Goal: Task Accomplishment & Management: Use online tool/utility

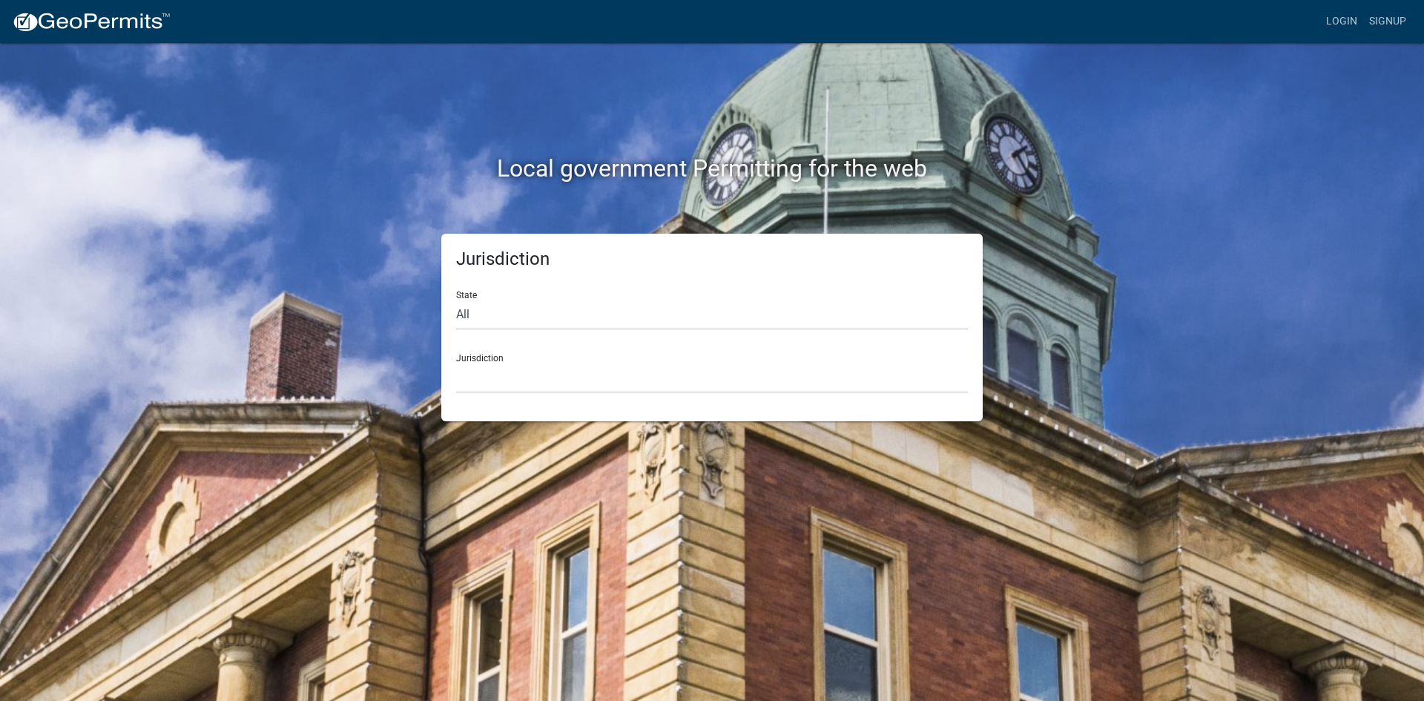
drag, startPoint x: 533, startPoint y: 398, endPoint x: 540, endPoint y: 377, distance: 22.5
click at [536, 393] on div "Jurisdiction State All Colorado Georgia Indiana Iowa Kansas Minnesota Ohio Sout…" at bounding box center [711, 328] width 541 height 188
click at [538, 372] on select "Custer County, Colorado Cook County, Georgia Crawford County, Georgia Gilmer Co…" at bounding box center [712, 378] width 512 height 30
click at [1237, 58] on div "Local government Permitting for the web Jurisdiction State All Colorado Georgia…" at bounding box center [712, 350] width 1424 height 701
click at [521, 401] on div "Jurisdiction State All Colorado Georgia Indiana Iowa Kansas Minnesota Ohio Sout…" at bounding box center [711, 328] width 541 height 188
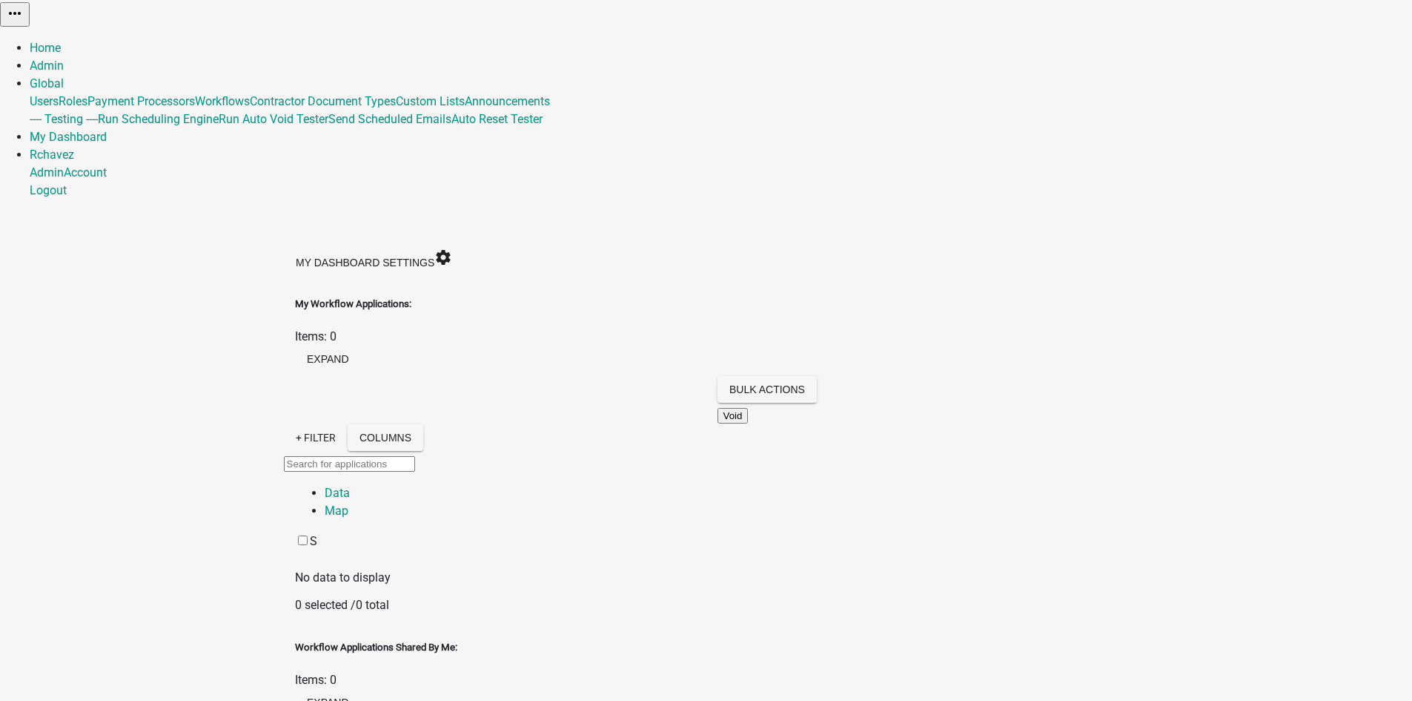
click at [64, 76] on link "Global" at bounding box center [47, 83] width 34 height 14
click at [452, 248] on icon "settings" at bounding box center [443, 257] width 18 height 18
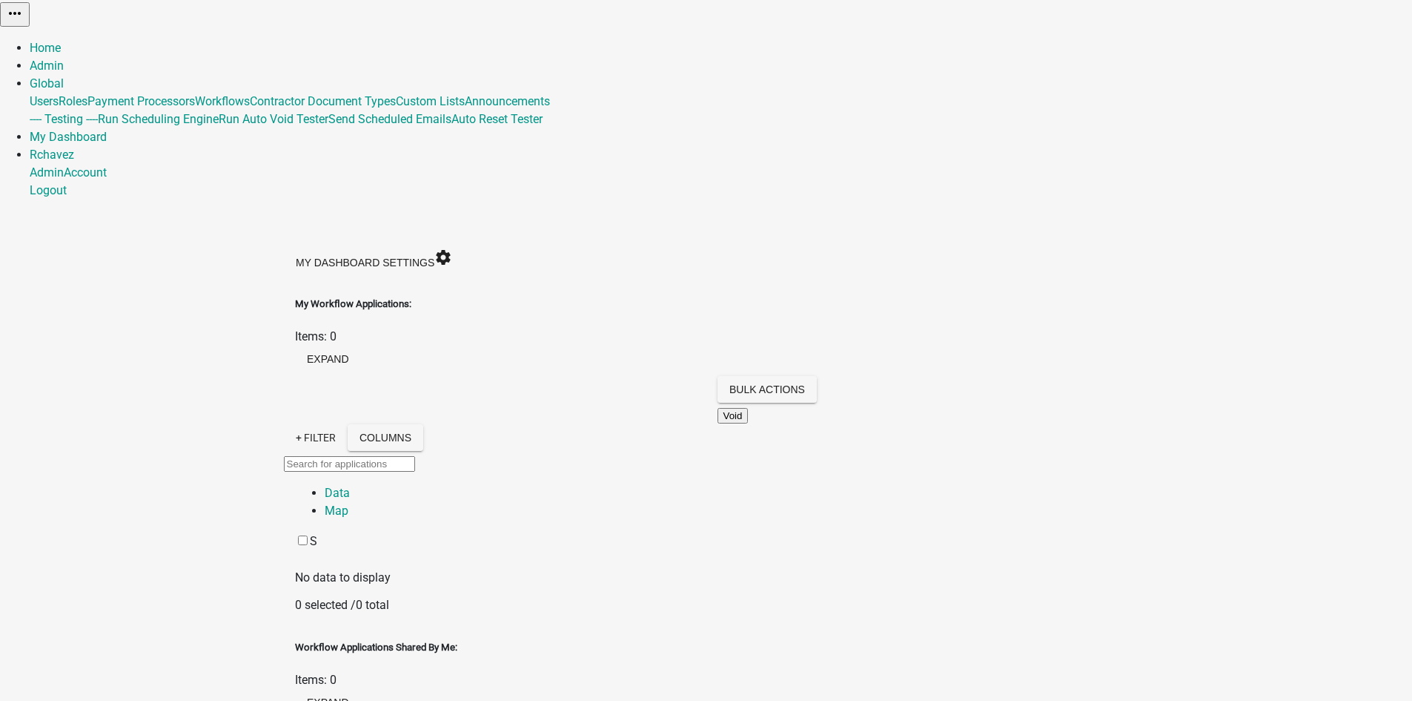
click at [1129, 242] on div "My Dashboard Settings settings" at bounding box center [706, 260] width 845 height 37
click at [64, 76] on link "Global" at bounding box center [47, 83] width 34 height 14
click at [464, 242] on div "My Dashboard Settings settings" at bounding box center [374, 260] width 180 height 37
click at [64, 76] on link "Global" at bounding box center [47, 83] width 34 height 14
click at [464, 242] on div "My Dashboard Settings settings" at bounding box center [374, 260] width 180 height 37
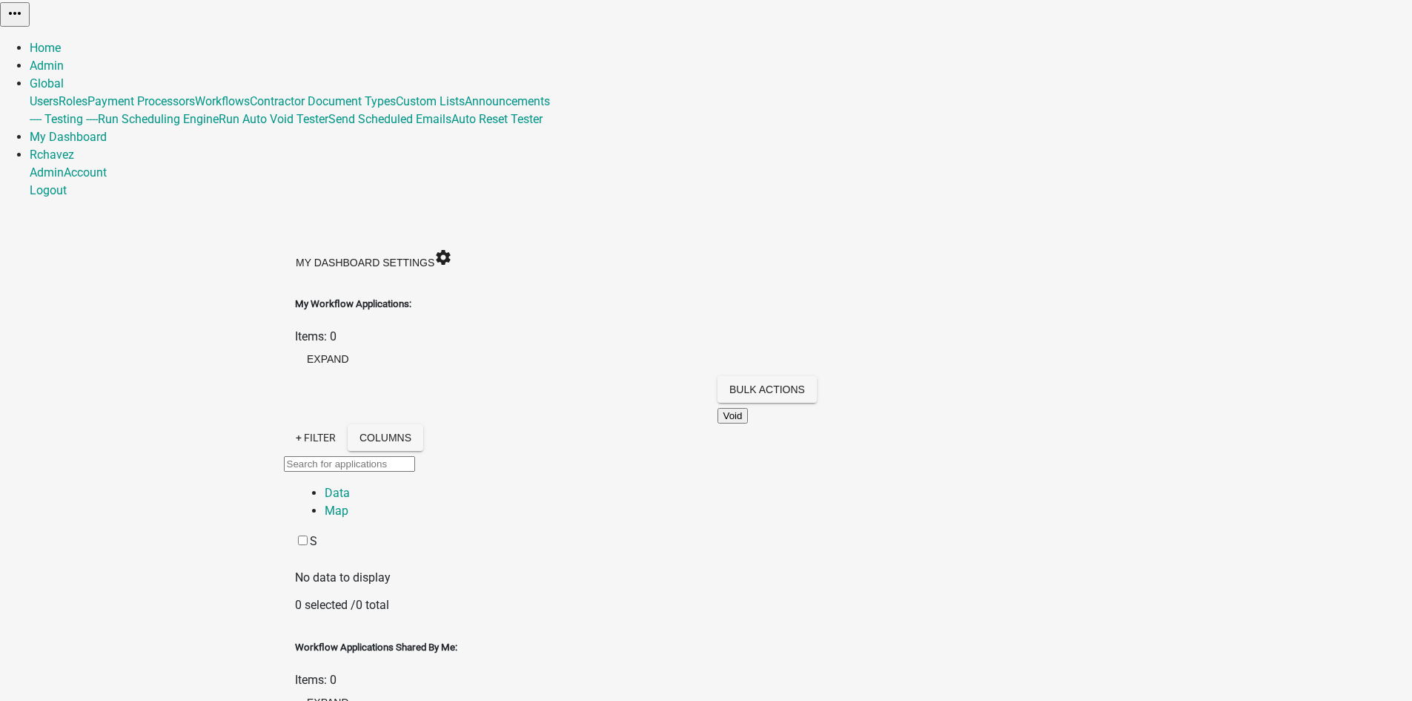
click at [295, 297] on div "My Workflow Applications: Items: 0 expand" at bounding box center [706, 336] width 823 height 79
click at [361, 346] on button "expand" at bounding box center [328, 359] width 66 height 27
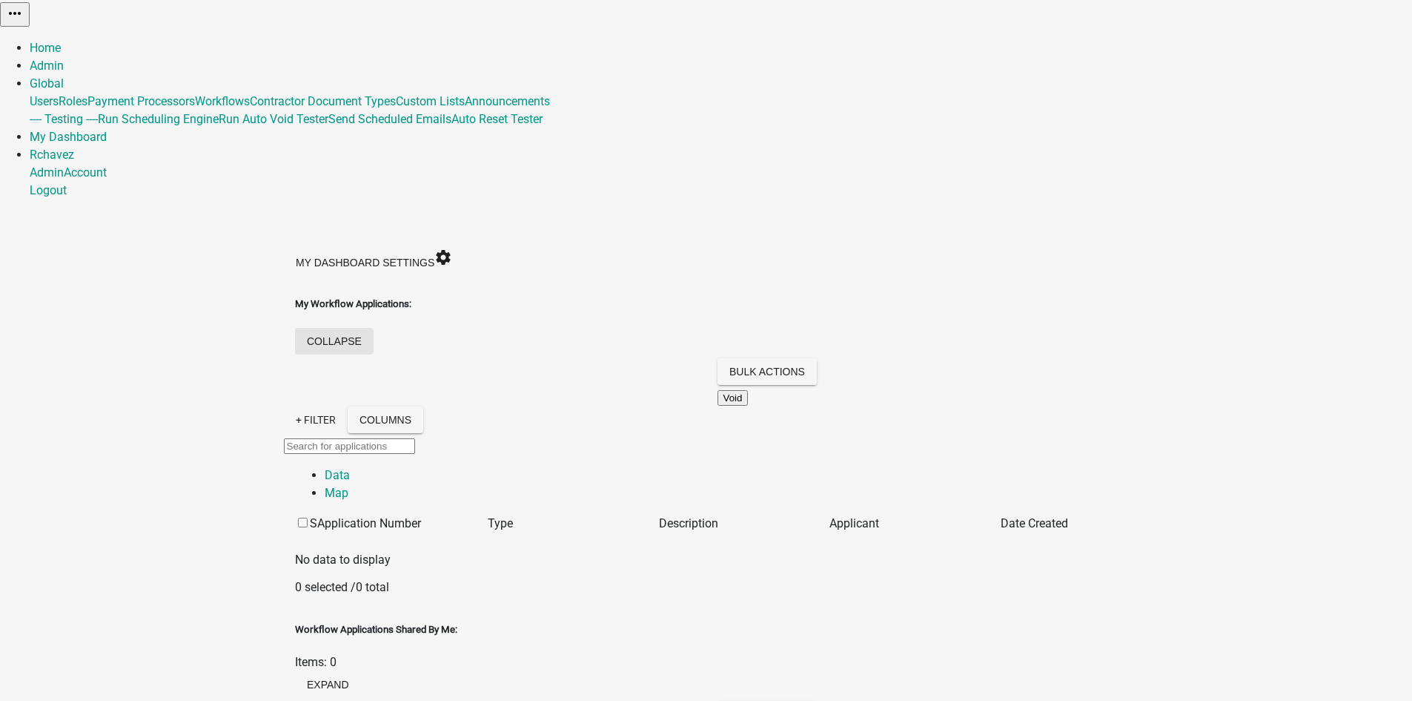
click at [374, 328] on button "collapse" at bounding box center [334, 341] width 79 height 27
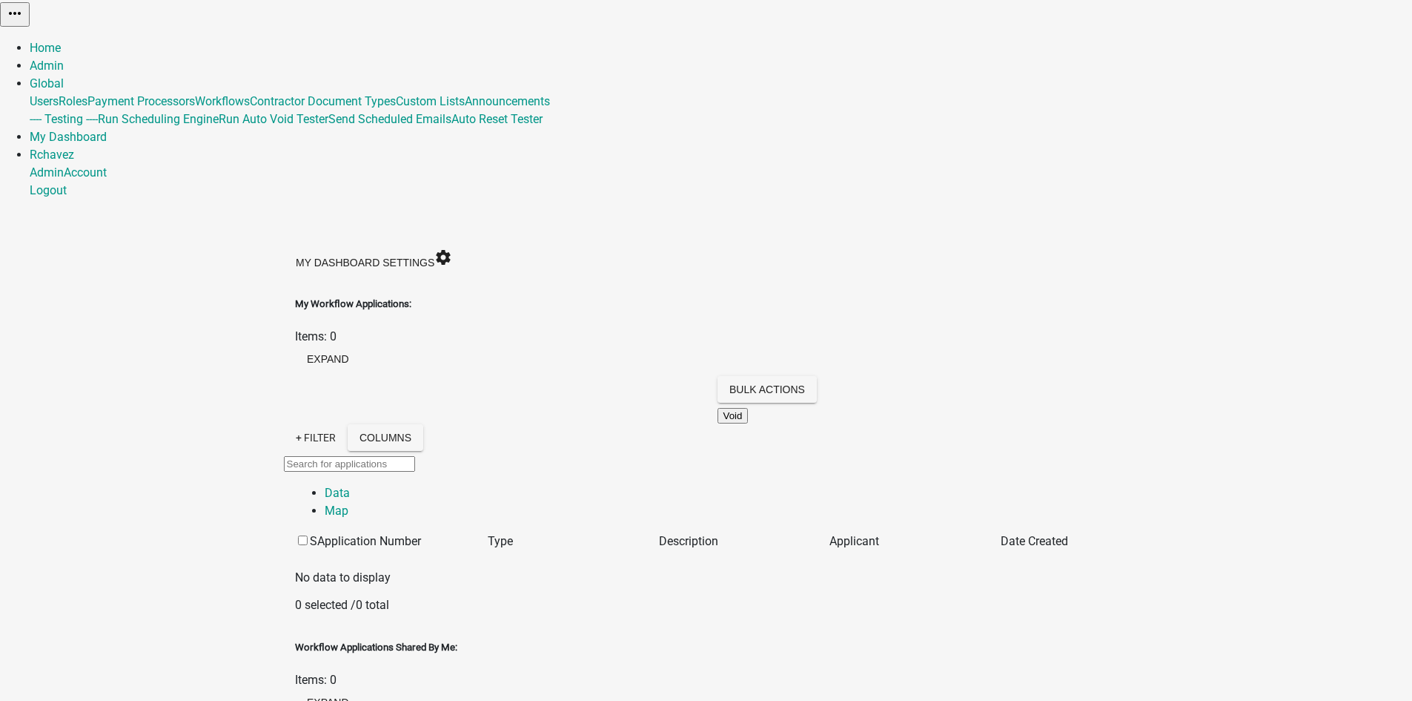
click at [0, 22] on img at bounding box center [0, 11] width 0 height 22
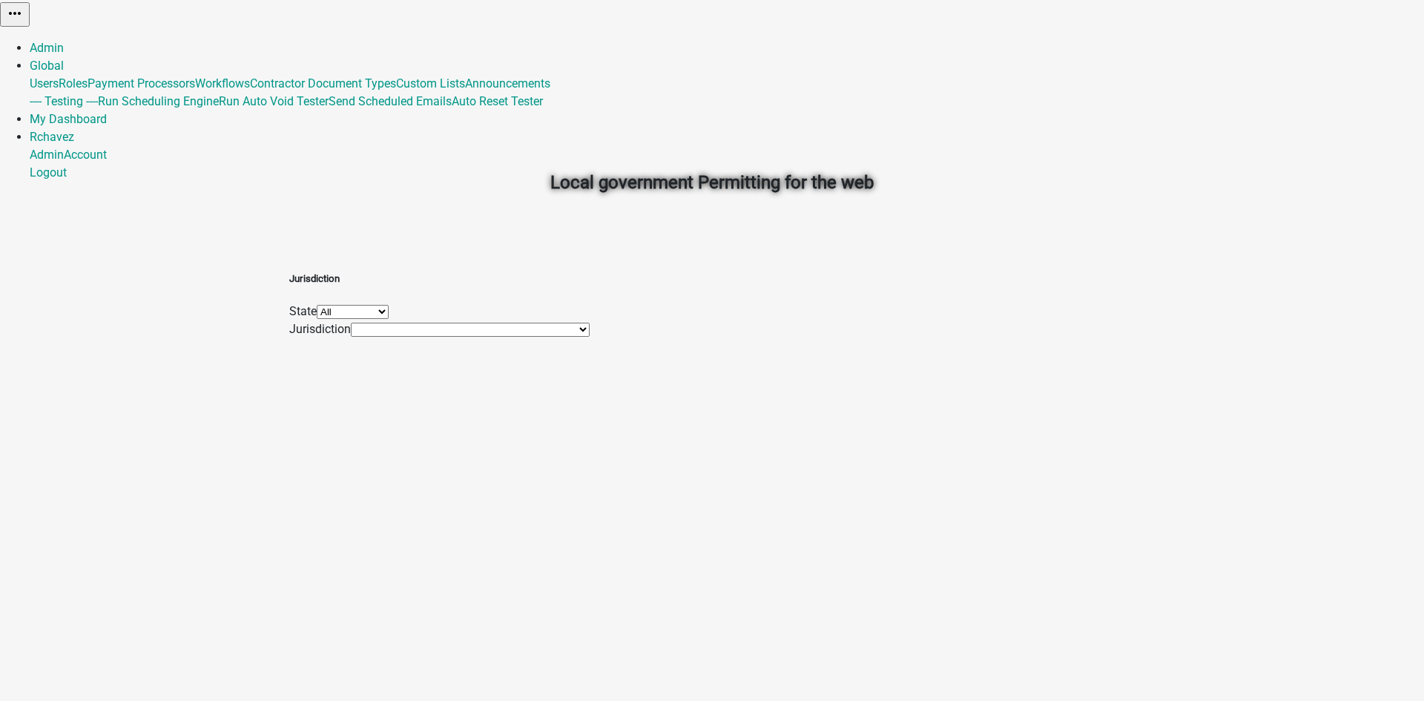
click at [389, 312] on select "All [US_STATE] [US_STATE] [US_STATE] [US_STATE]" at bounding box center [353, 312] width 72 height 14
click at [389, 305] on select "All [US_STATE] [US_STATE] [US_STATE] [US_STATE]" at bounding box center [353, 312] width 72 height 14
click at [516, 337] on select "[GEOGRAPHIC_DATA], [GEOGRAPHIC_DATA] [GEOGRAPHIC_DATA], [GEOGRAPHIC_DATA] [GEOG…" at bounding box center [470, 330] width 239 height 14
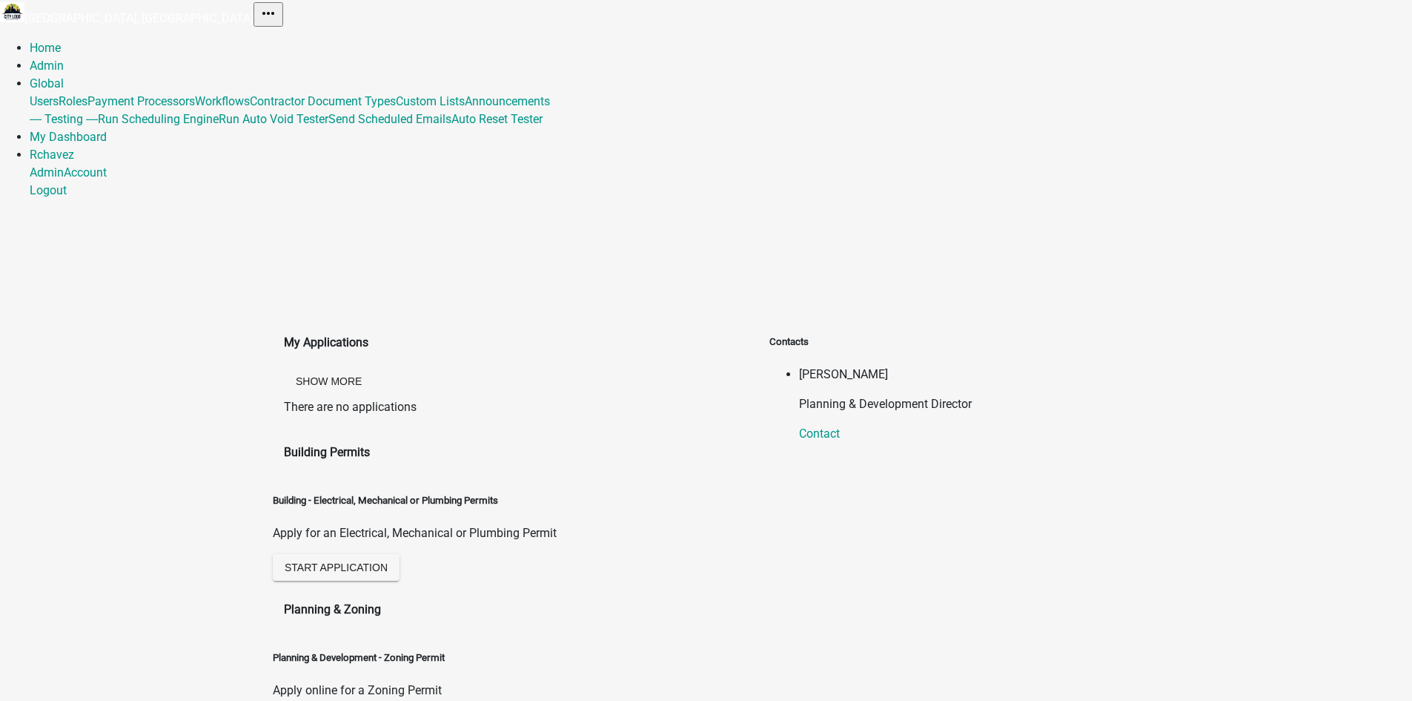
click at [107, 130] on link "My Dashboard" at bounding box center [68, 137] width 77 height 14
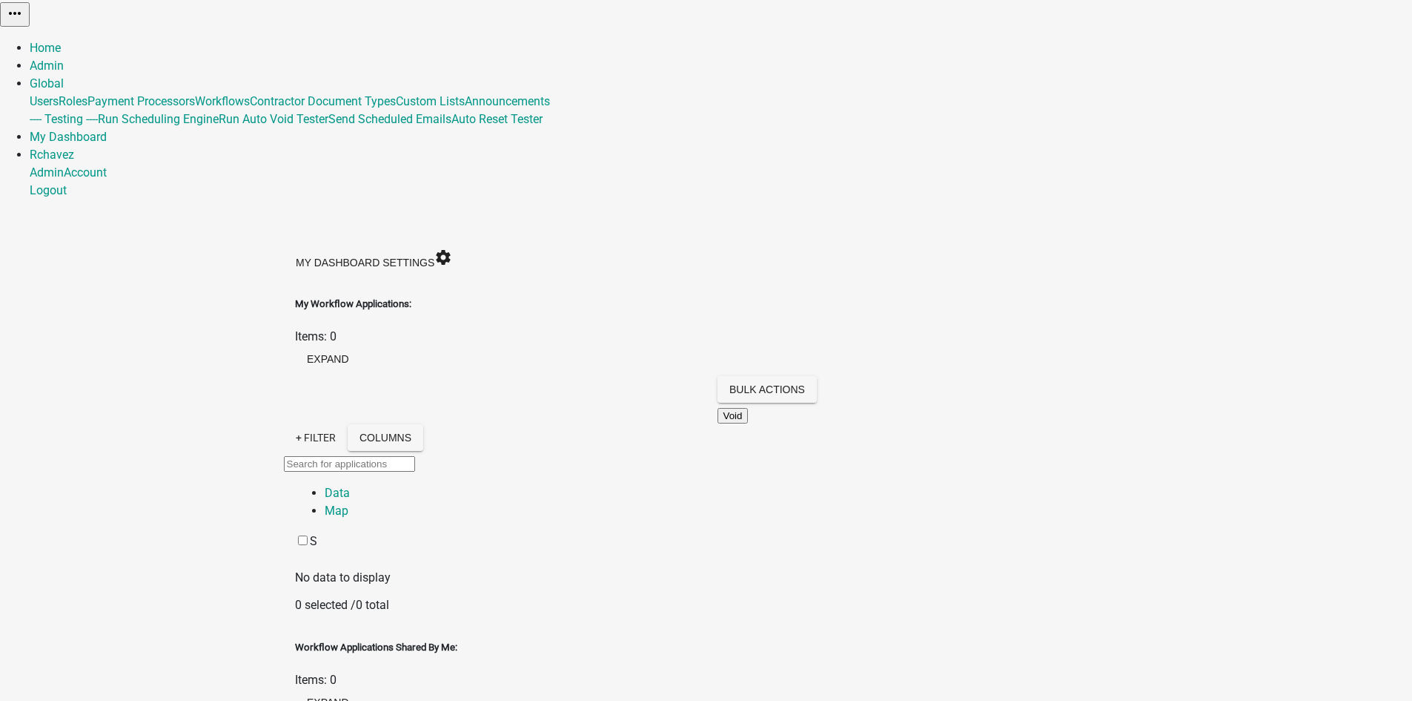
click at [64, 76] on link "Global" at bounding box center [47, 83] width 34 height 14
drag, startPoint x: 1348, startPoint y: 62, endPoint x: 1358, endPoint y: 25, distance: 38.5
click at [74, 148] on link "Rchavez" at bounding box center [52, 155] width 44 height 14
drag, startPoint x: 1172, startPoint y: 70, endPoint x: 1171, endPoint y: 43, distance: 26.7
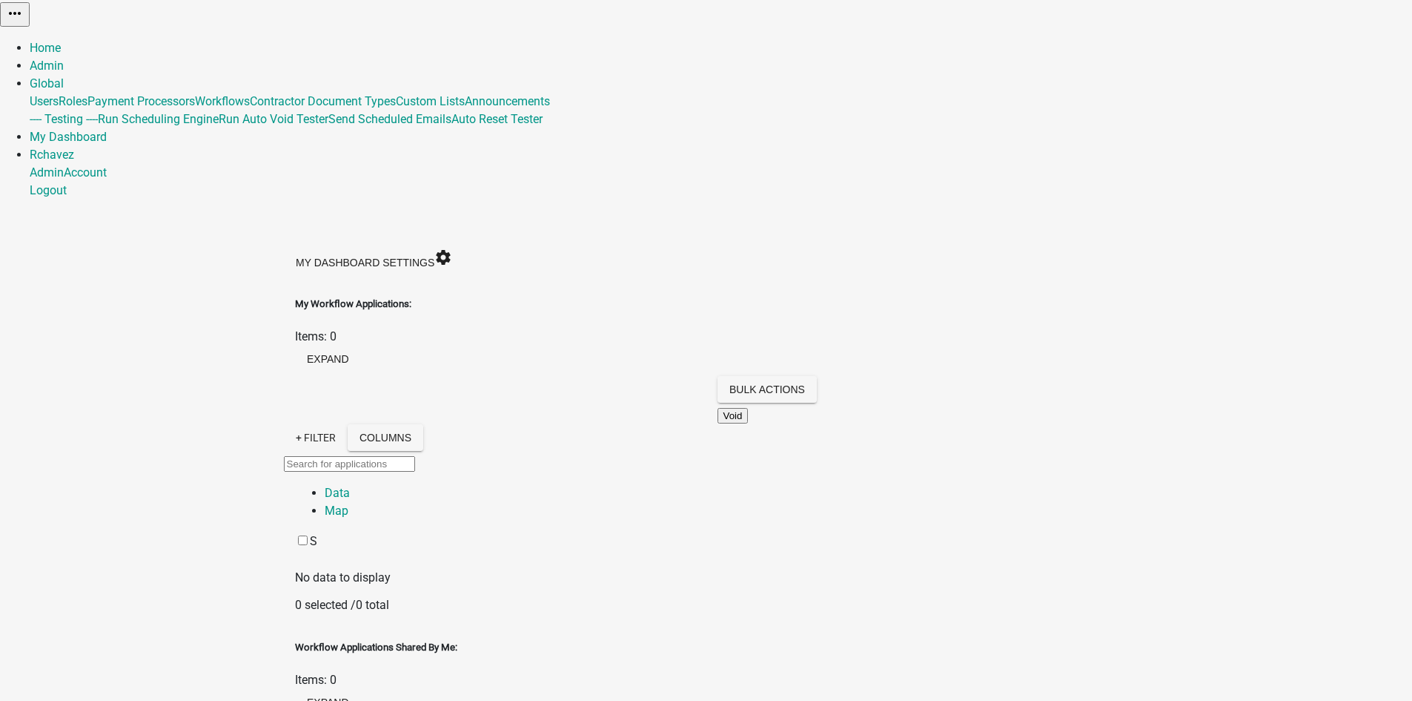
click at [1129, 242] on div "My Dashboard Settings settings" at bounding box center [706, 260] width 845 height 37
click at [61, 41] on link "Home" at bounding box center [45, 48] width 31 height 14
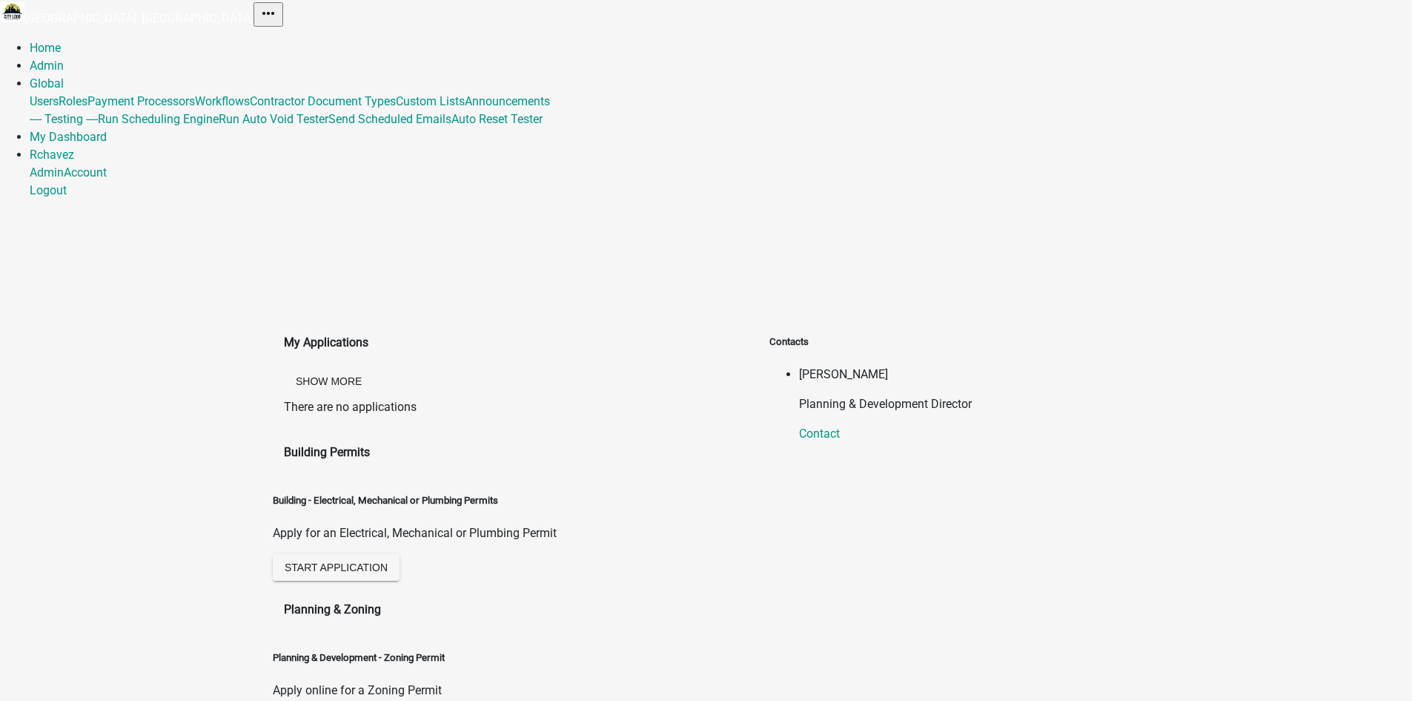
click at [64, 59] on link "Admin" at bounding box center [47, 66] width 34 height 14
click at [64, 76] on link "Global" at bounding box center [47, 83] width 34 height 14
click at [107, 130] on link "My Dashboard" at bounding box center [68, 137] width 77 height 14
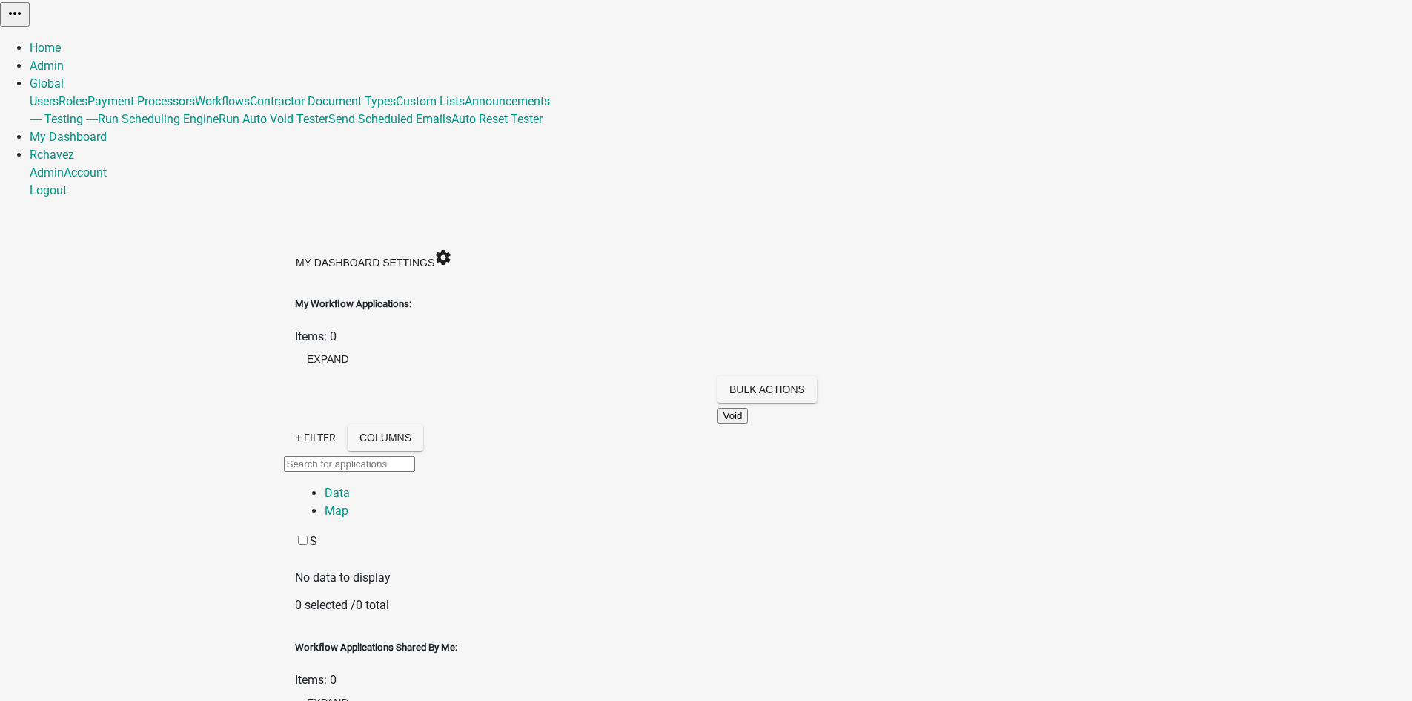
click at [74, 148] on link "Rchavez" at bounding box center [52, 155] width 44 height 14
click at [107, 165] on link "Account" at bounding box center [85, 172] width 43 height 14
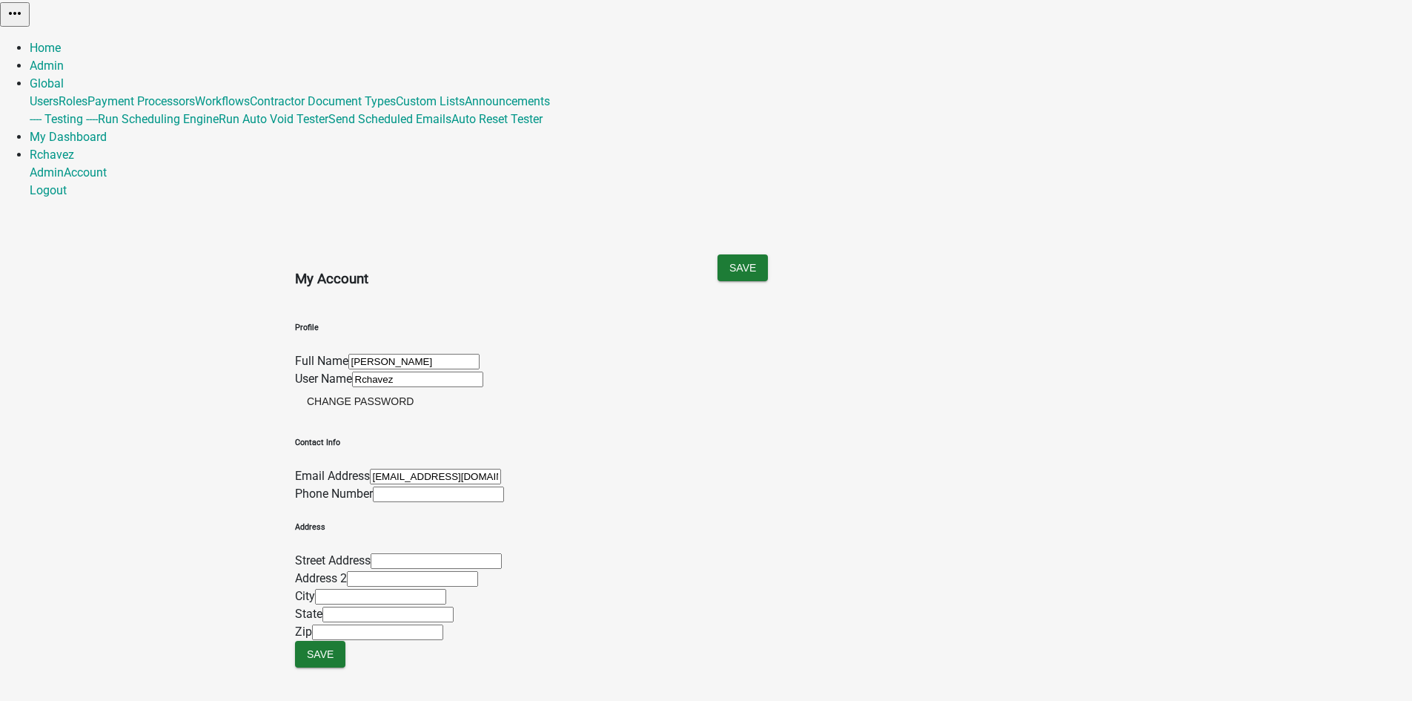
click at [107, 130] on link "My Dashboard" at bounding box center [68, 137] width 77 height 14
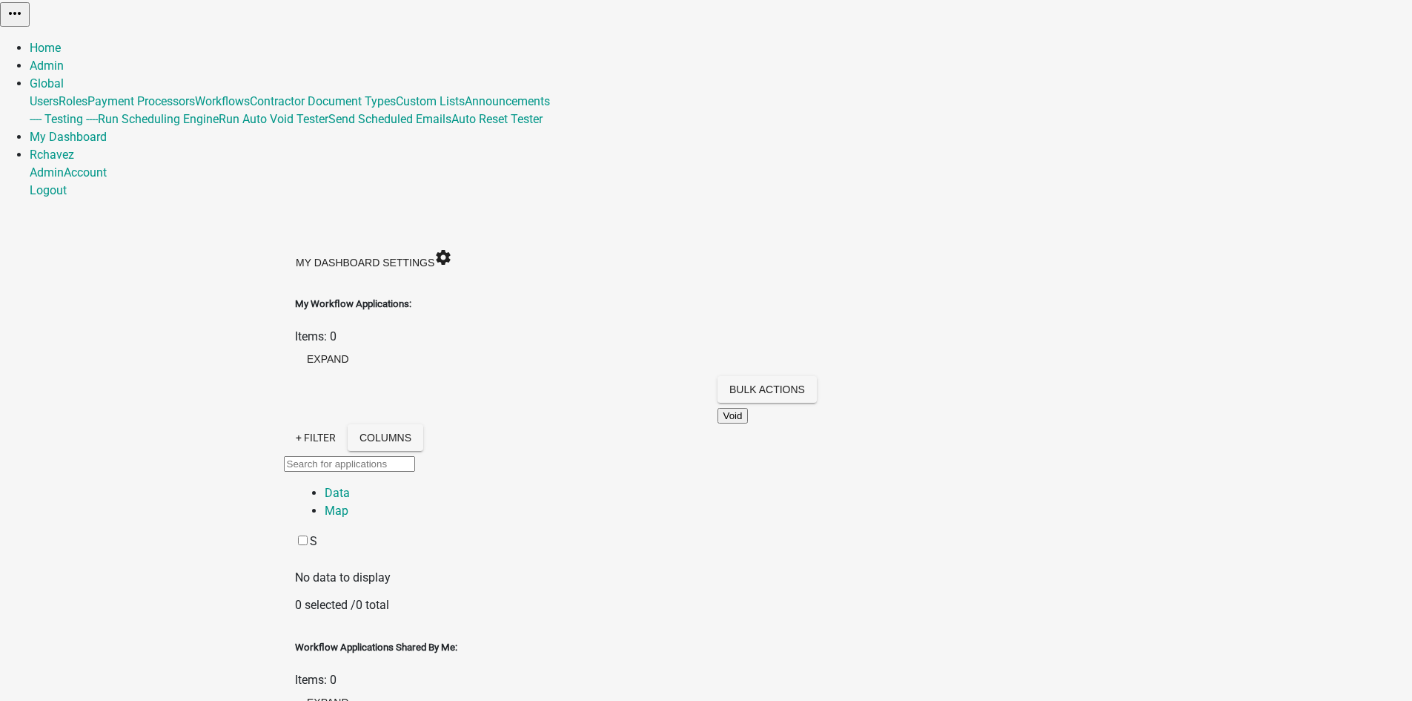
click at [61, 41] on link "Home" at bounding box center [45, 48] width 31 height 14
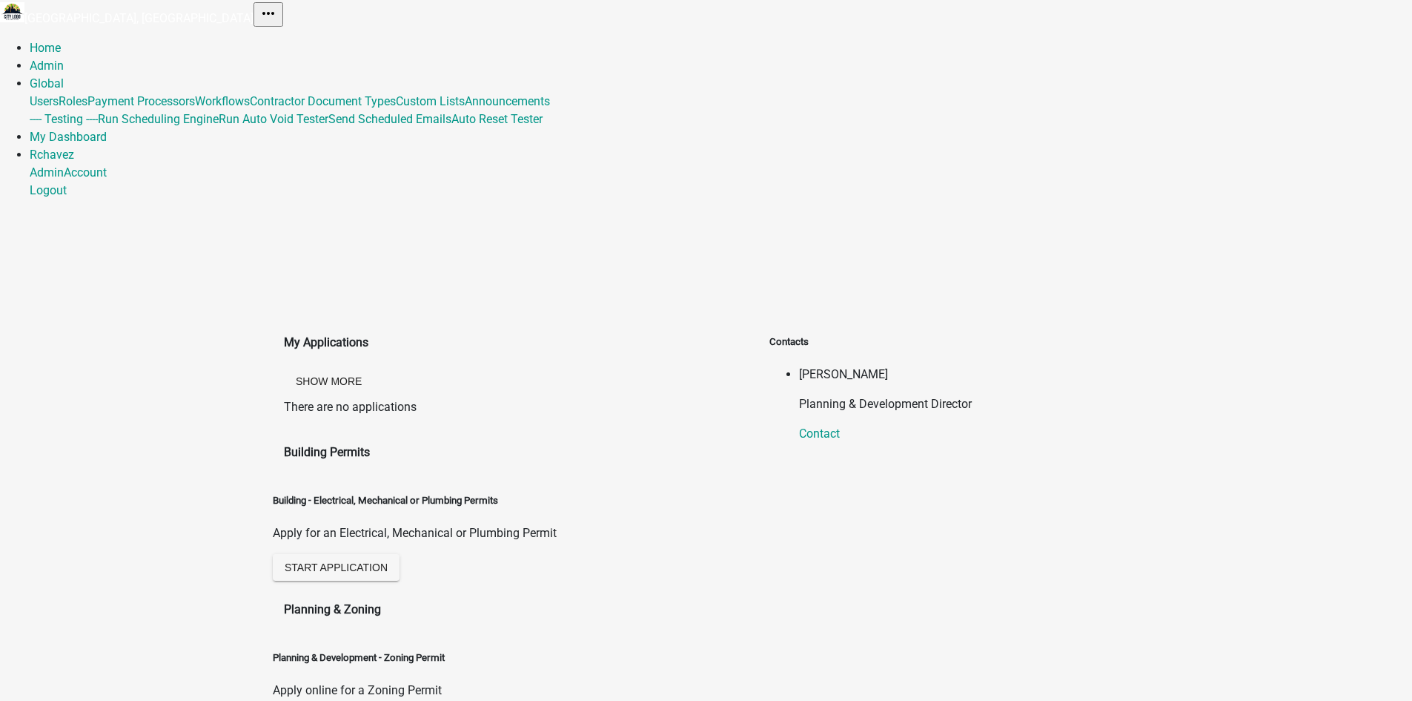
click at [107, 130] on link "My Dashboard" at bounding box center [68, 137] width 77 height 14
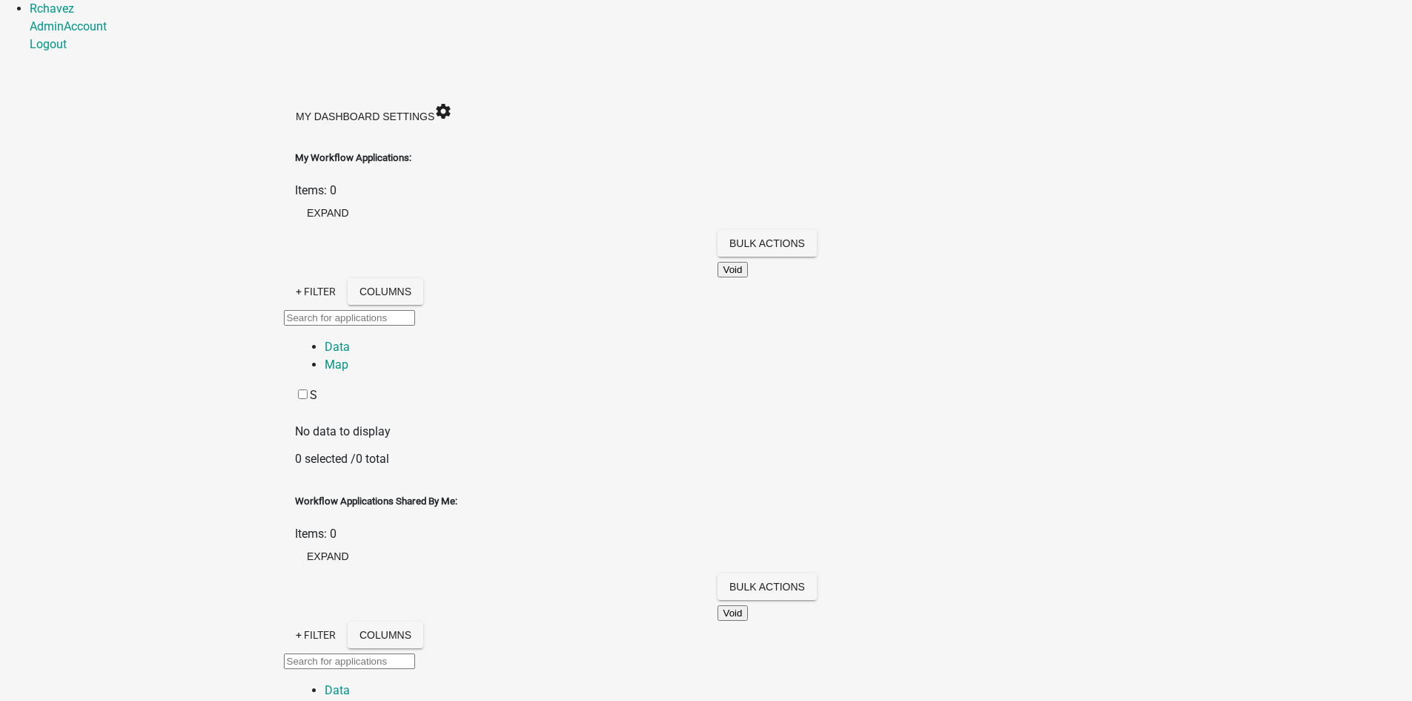
scroll to position [148, 0]
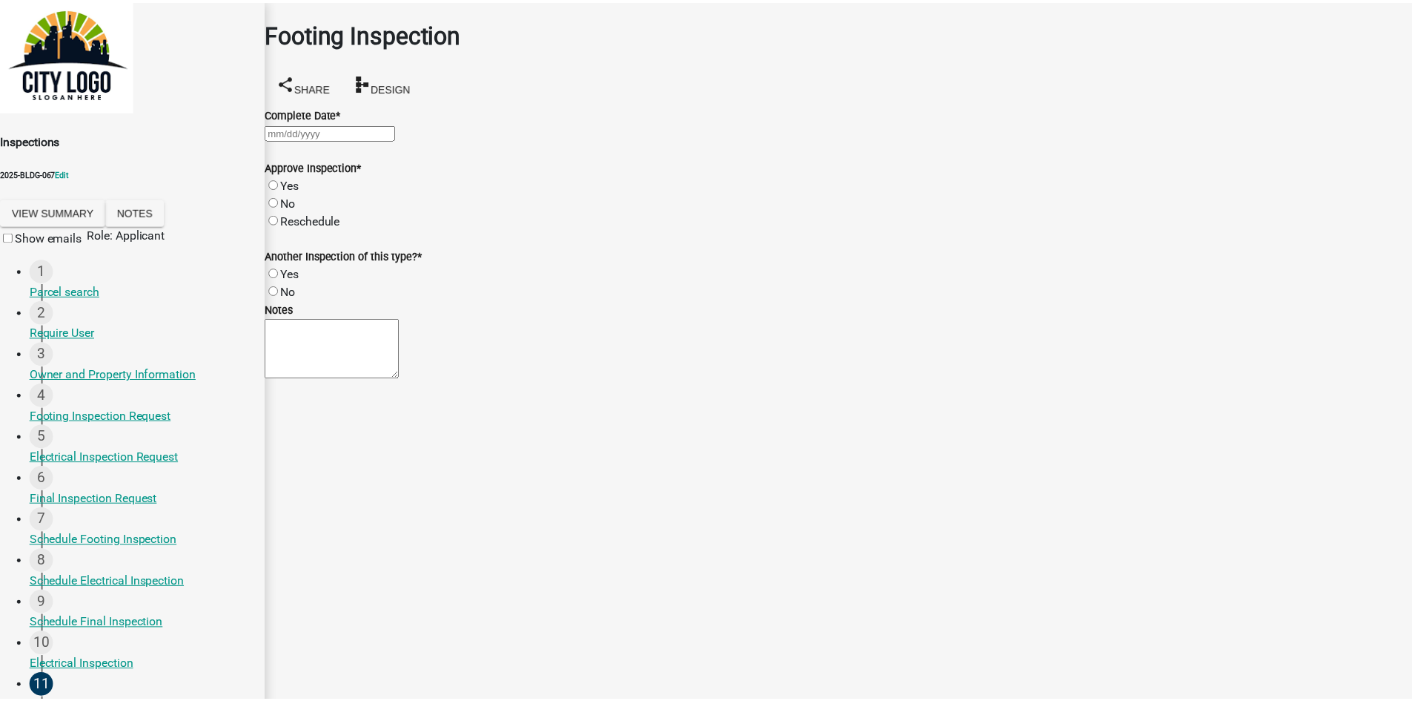
scroll to position [126, 0]
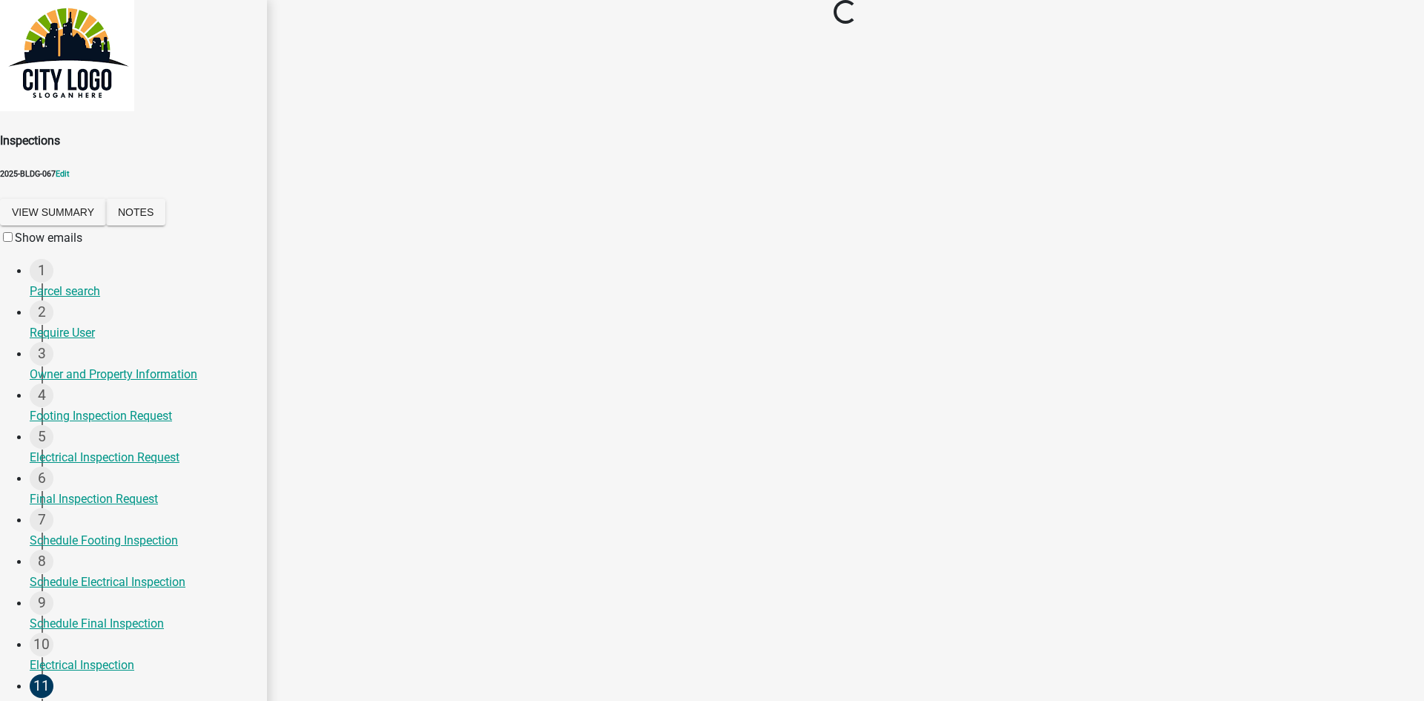
select select "b6d622e0-94f3-474e-97e1-e5aaf00ab119"
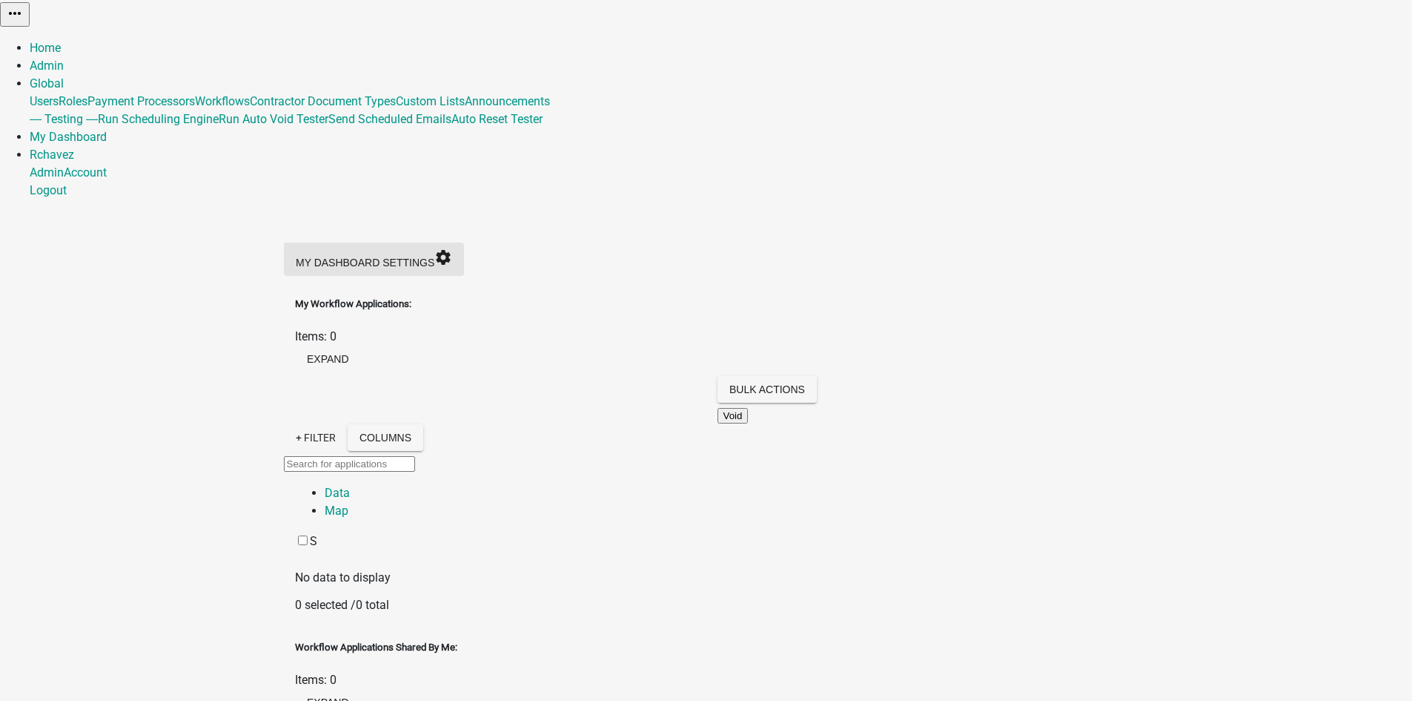
click at [452, 248] on icon "settings" at bounding box center [443, 257] width 18 height 18
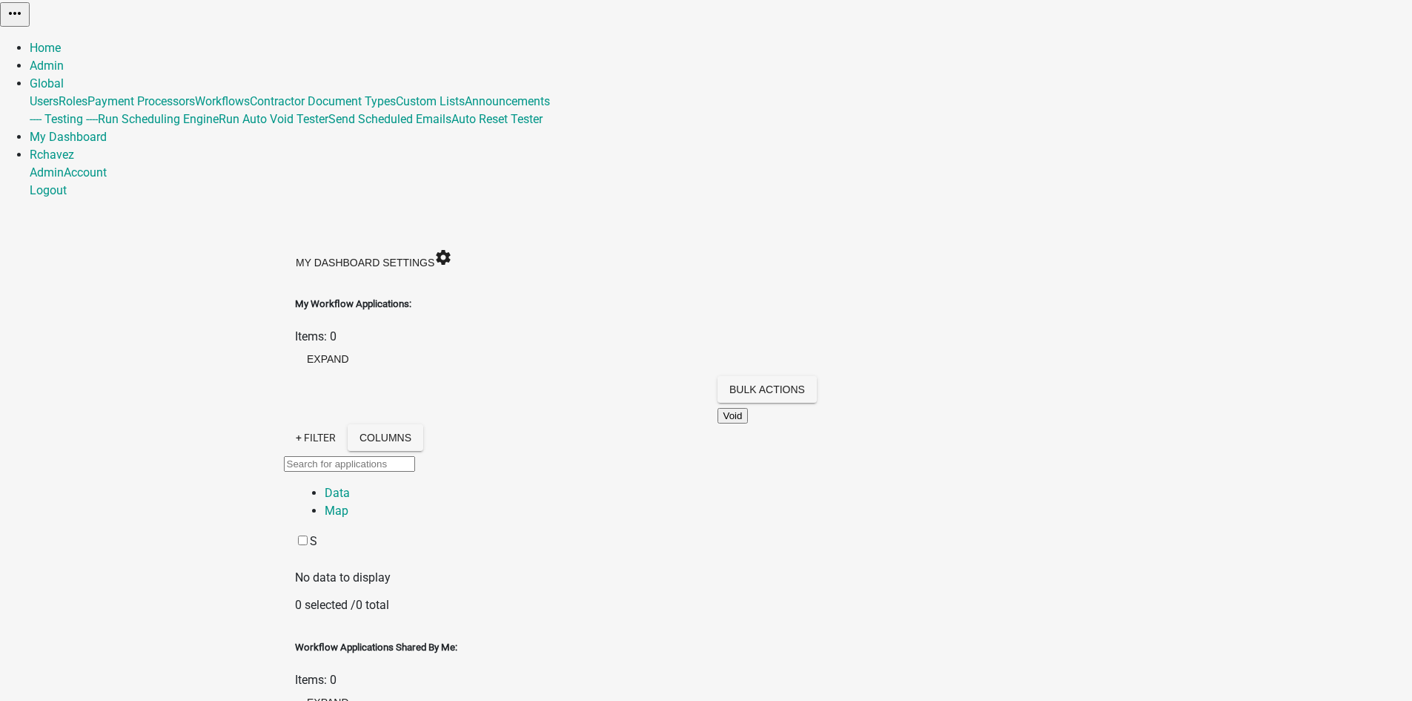
click at [61, 41] on link "Home" at bounding box center [45, 48] width 31 height 14
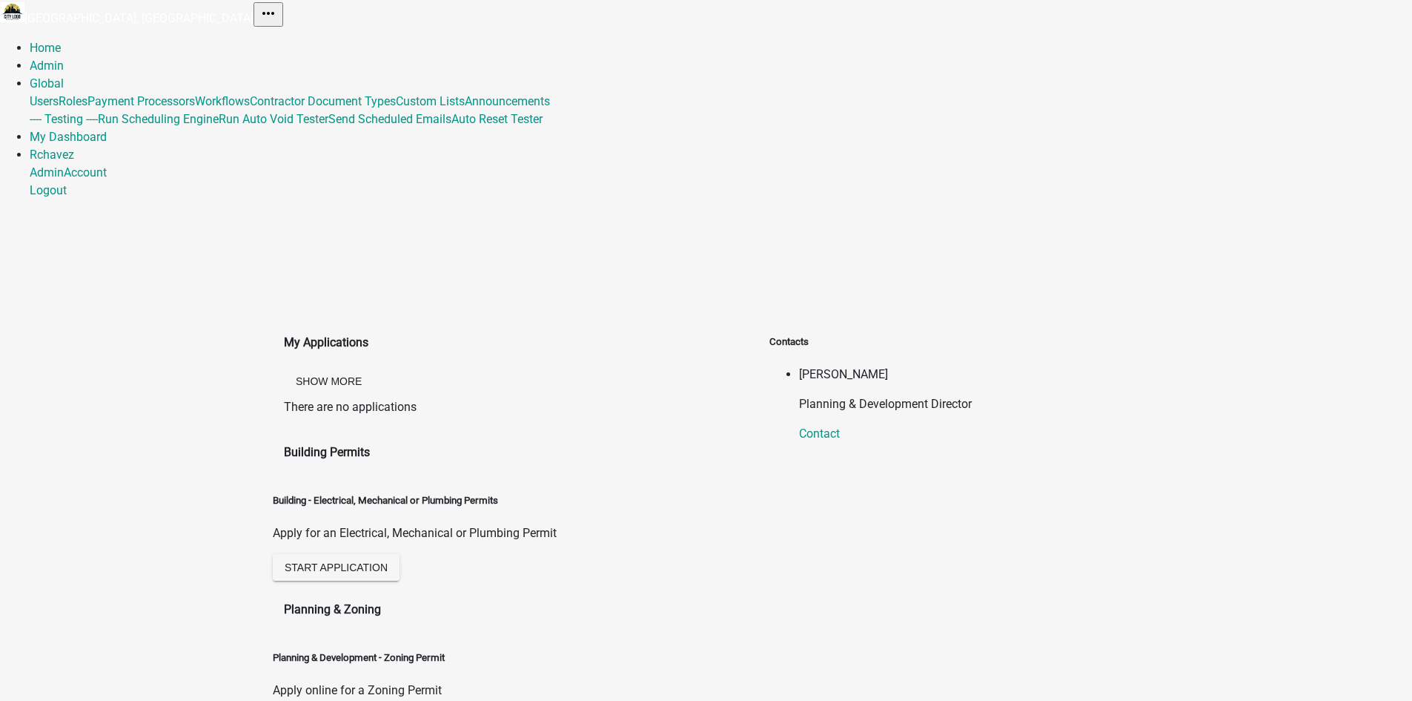
click at [64, 76] on link "Global" at bounding box center [47, 83] width 34 height 14
click at [250, 108] on link "Workflows" at bounding box center [222, 101] width 55 height 14
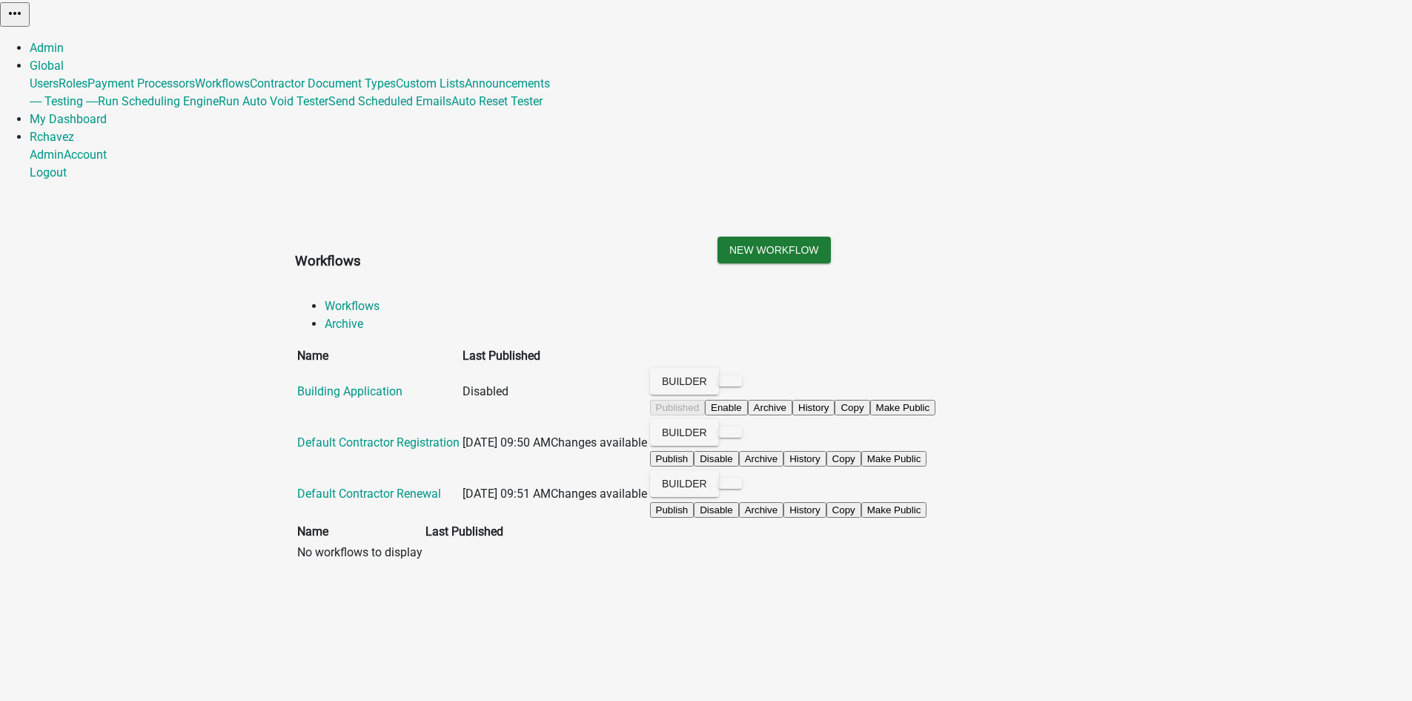
click at [107, 112] on link "My Dashboard" at bounding box center [68, 119] width 77 height 14
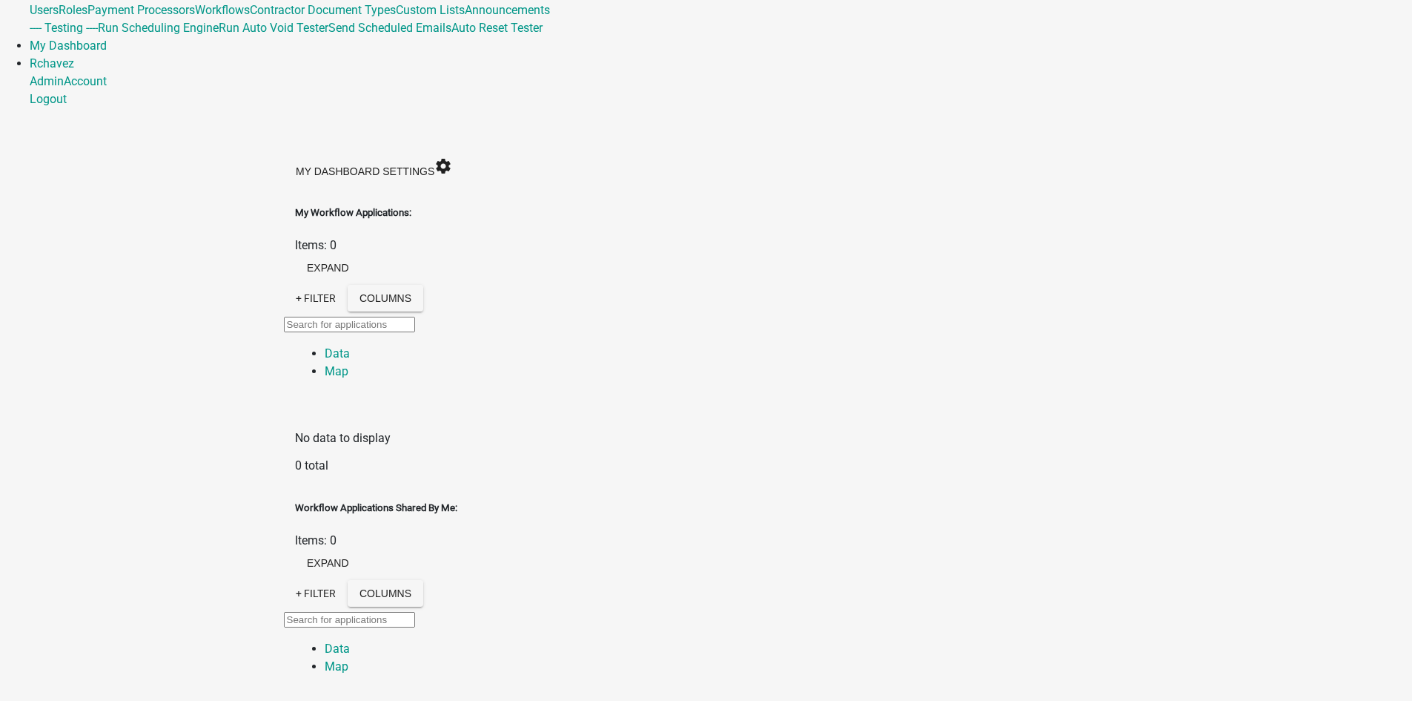
scroll to position [222, 0]
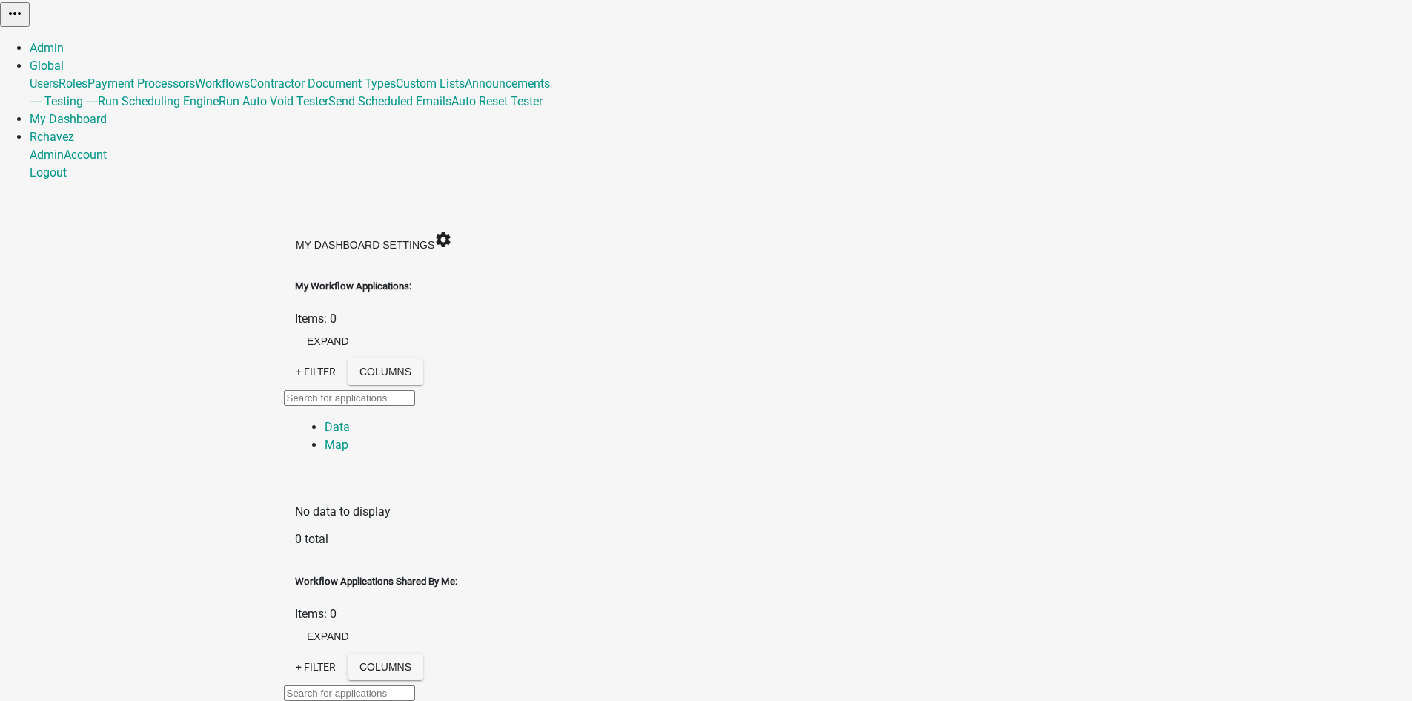
click at [74, 130] on link "Rchavez" at bounding box center [52, 137] width 44 height 14
click at [1129, 225] on div "My Dashboard Settings settings" at bounding box center [706, 243] width 845 height 37
click at [452, 231] on icon "settings" at bounding box center [443, 240] width 18 height 18
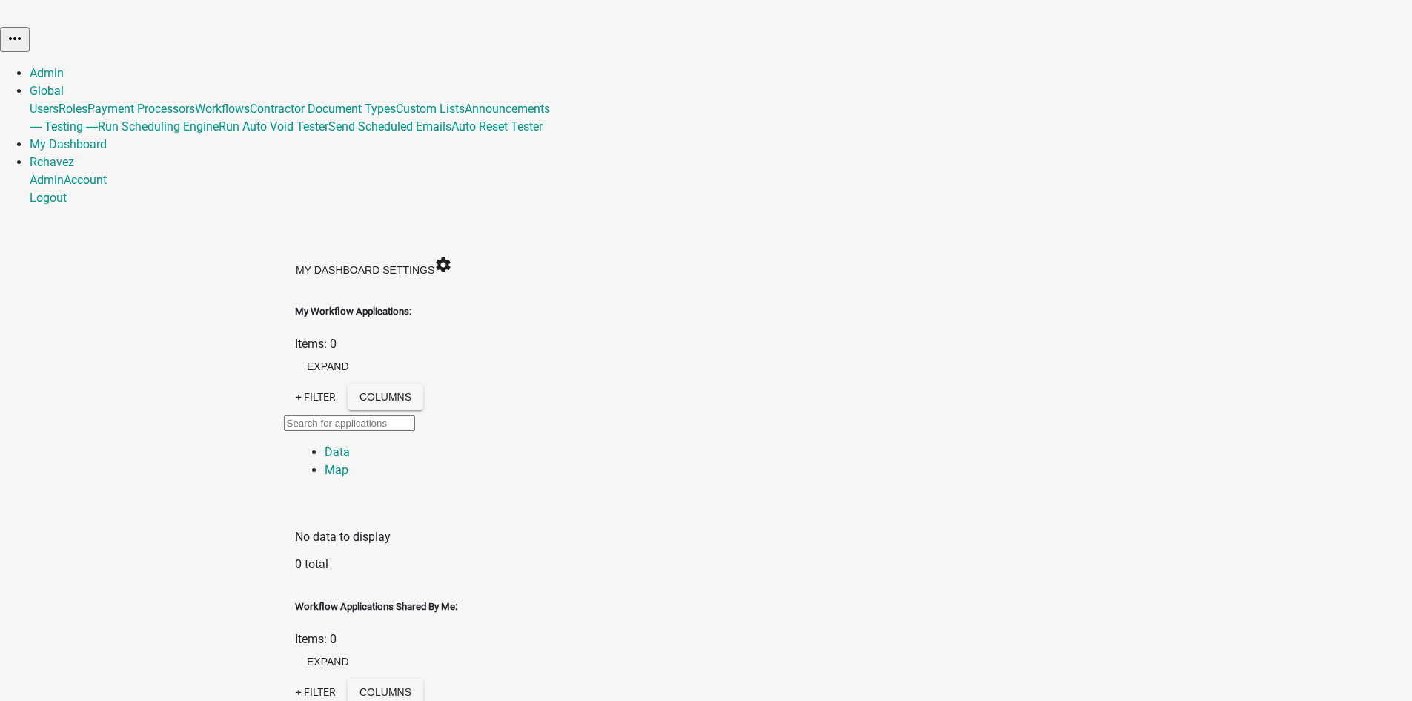
click at [0, 22] on img at bounding box center [0, 11] width 0 height 22
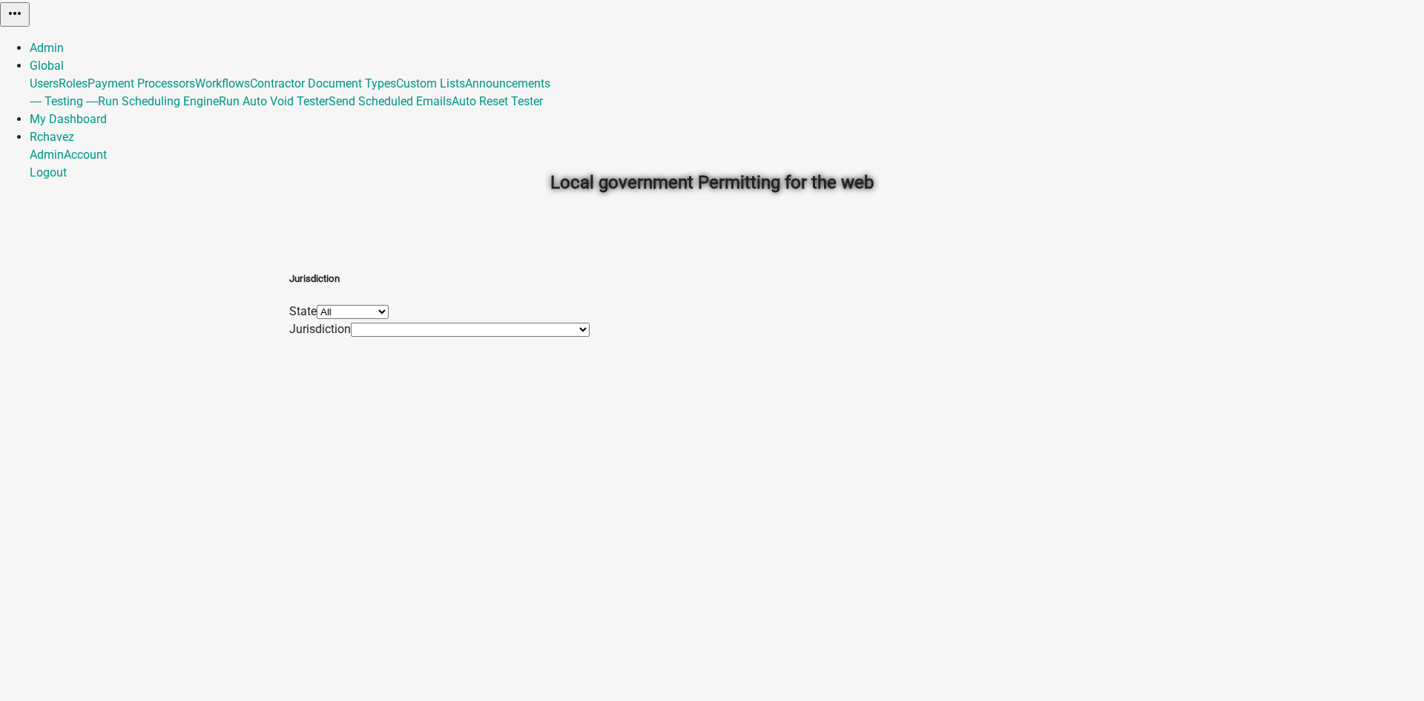
click at [543, 337] on select "[GEOGRAPHIC_DATA], [GEOGRAPHIC_DATA] [GEOGRAPHIC_DATA], [GEOGRAPHIC_DATA] [GEOG…" at bounding box center [470, 330] width 239 height 14
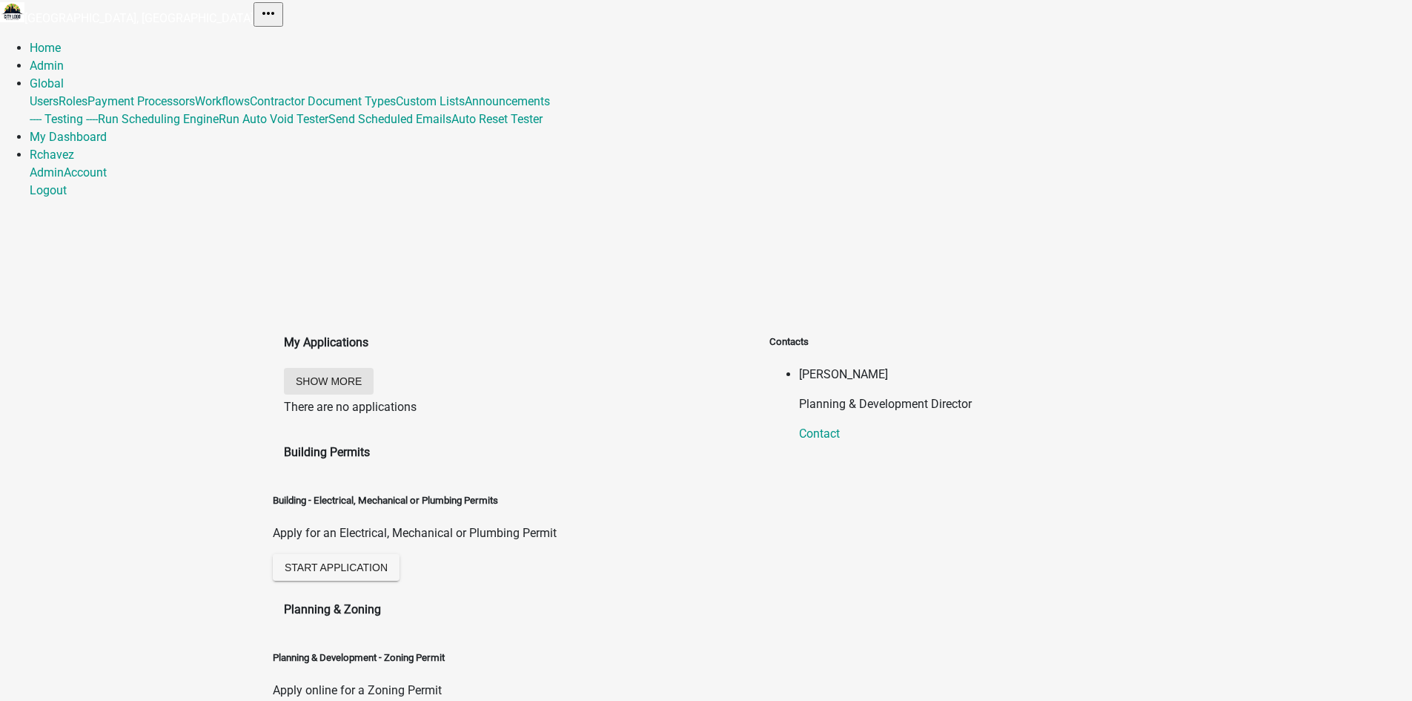
click at [374, 368] on button "Show More" at bounding box center [329, 381] width 90 height 27
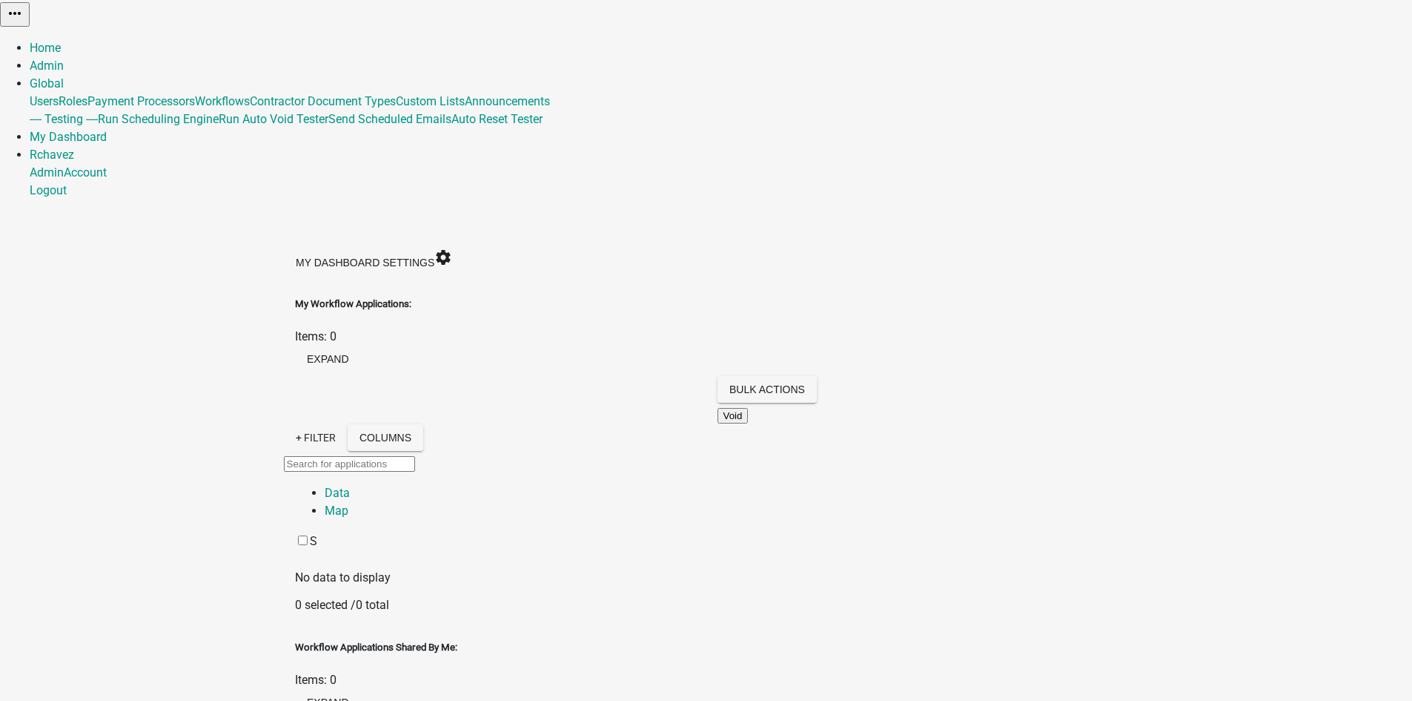
click at [64, 59] on link "Admin" at bounding box center [47, 66] width 34 height 14
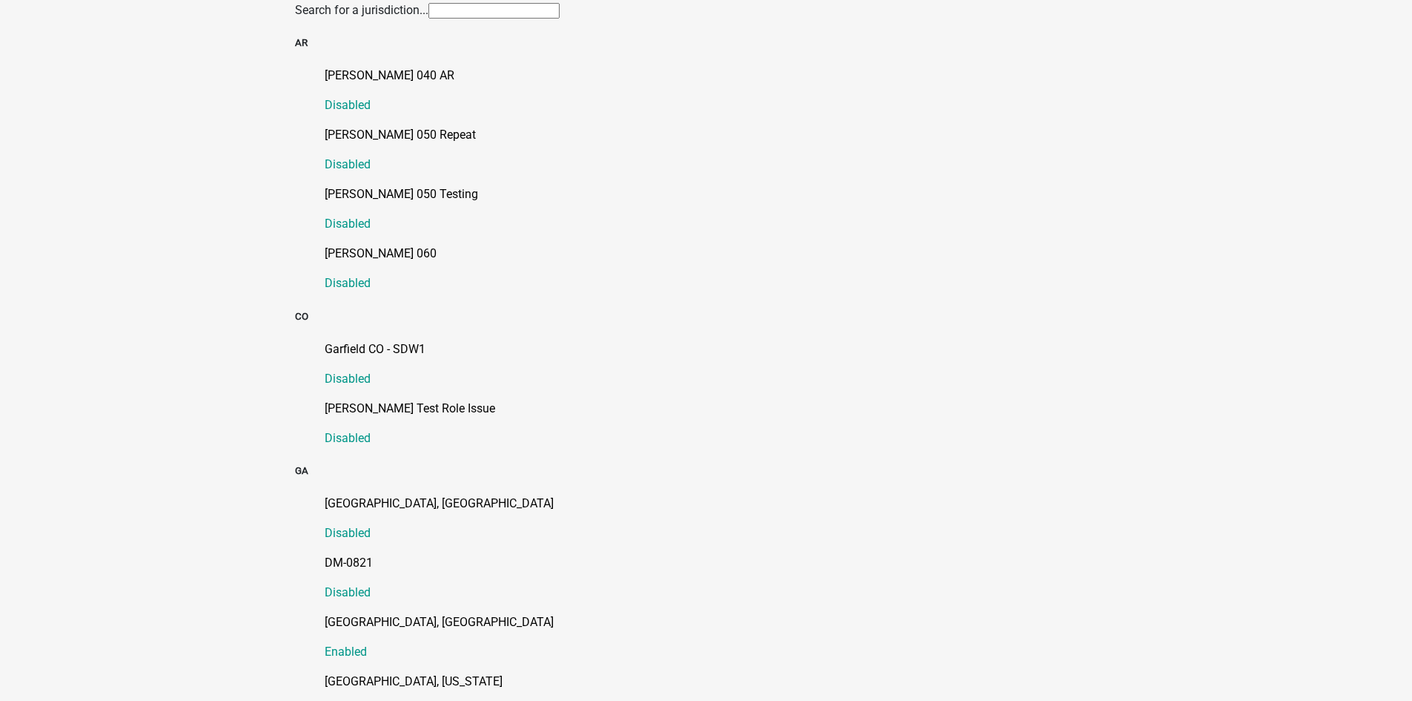
scroll to position [816, 0]
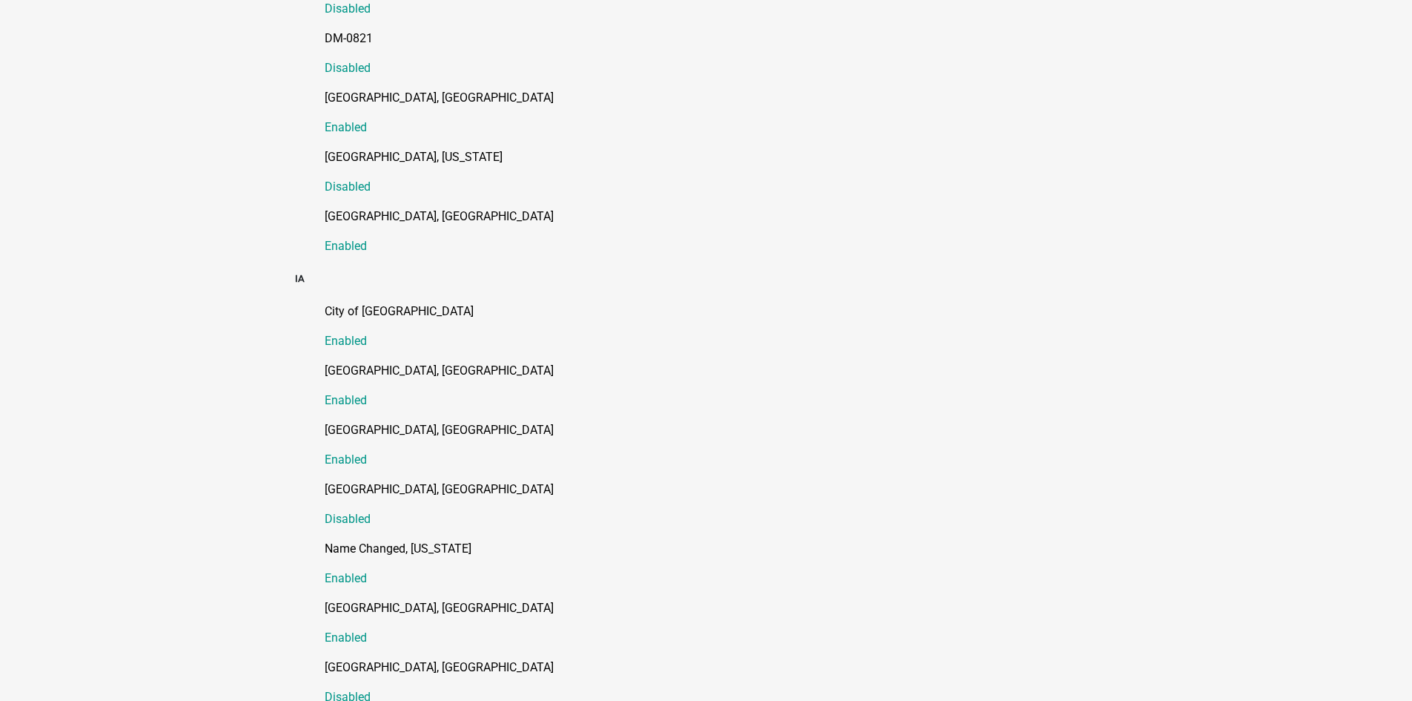
click at [357, 362] on p "[GEOGRAPHIC_DATA], [GEOGRAPHIC_DATA]" at bounding box center [721, 371] width 793 height 18
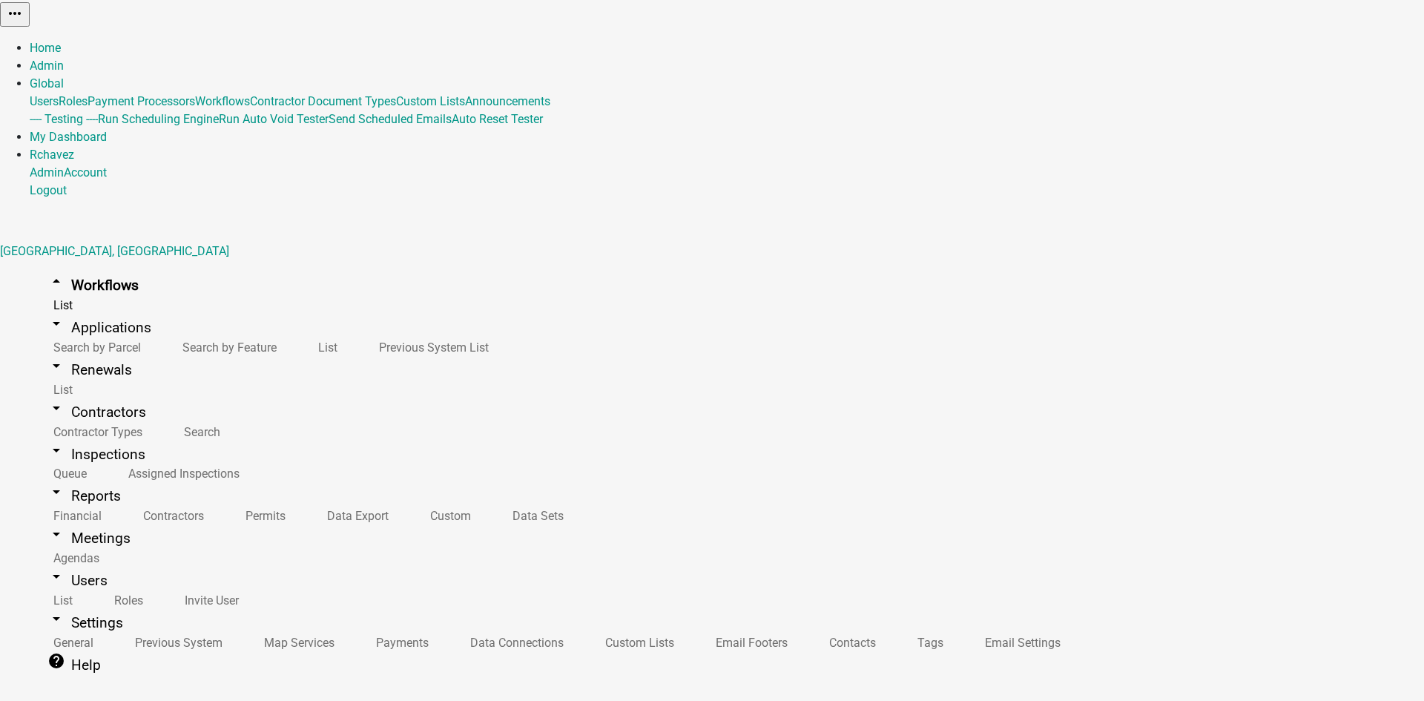
click at [47, 314] on icon "arrow_drop_down" at bounding box center [56, 323] width 18 height 18
click at [47, 357] on icon "arrow_drop_down" at bounding box center [56, 366] width 18 height 18
click at [47, 399] on icon "arrow_drop_down" at bounding box center [56, 408] width 18 height 18
click at [47, 441] on icon "arrow_drop_down" at bounding box center [56, 450] width 18 height 18
click at [47, 483] on icon "arrow_drop_down" at bounding box center [56, 492] width 18 height 18
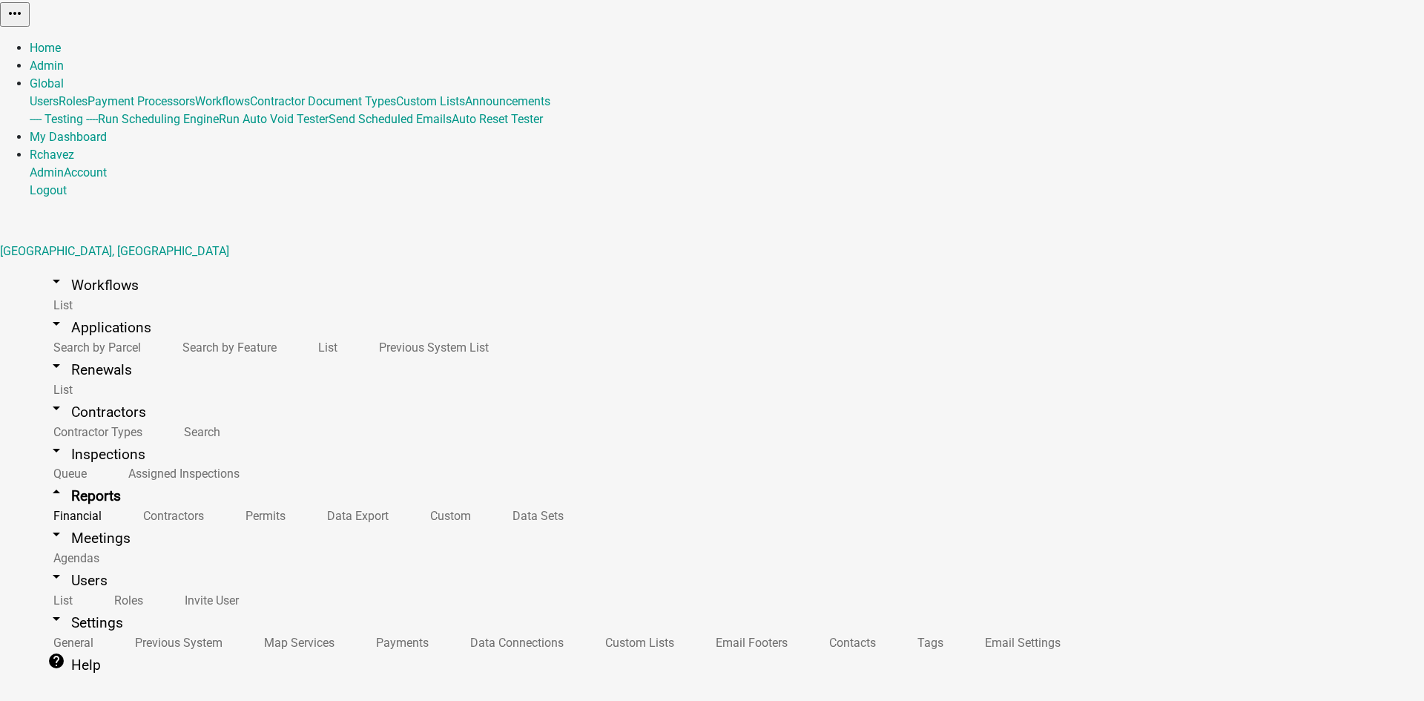
click at [47, 525] on icon "arrow_drop_down" at bounding box center [56, 534] width 18 height 18
click at [47, 565] on icon "arrow_drop_down" at bounding box center [56, 574] width 18 height 18
click at [47, 270] on icon "arrow_drop_down" at bounding box center [56, 279] width 18 height 18
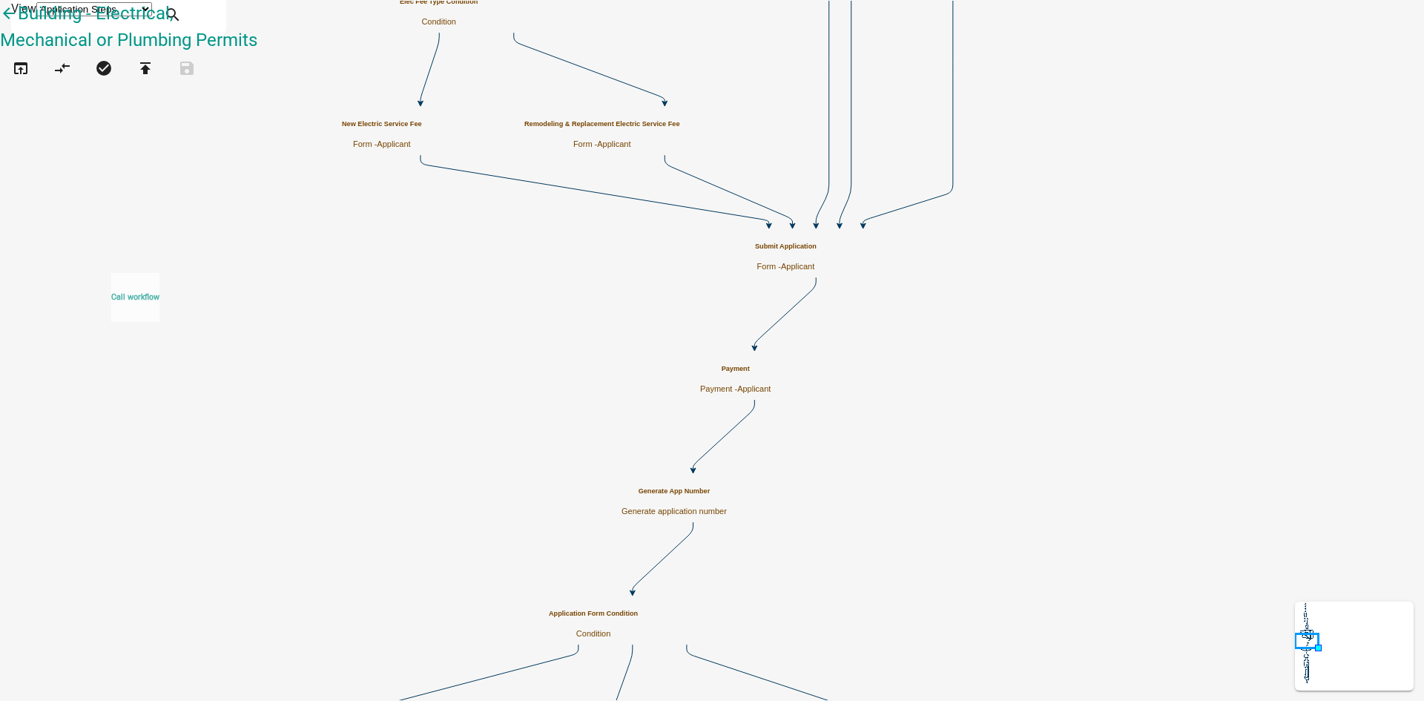
drag, startPoint x: 90, startPoint y: 249, endPoint x: 132, endPoint y: 251, distance: 41.5
click at [114, 271] on link "Call workflow Run a child workflow within the current workflow" at bounding box center [148, 304] width 237 height 66
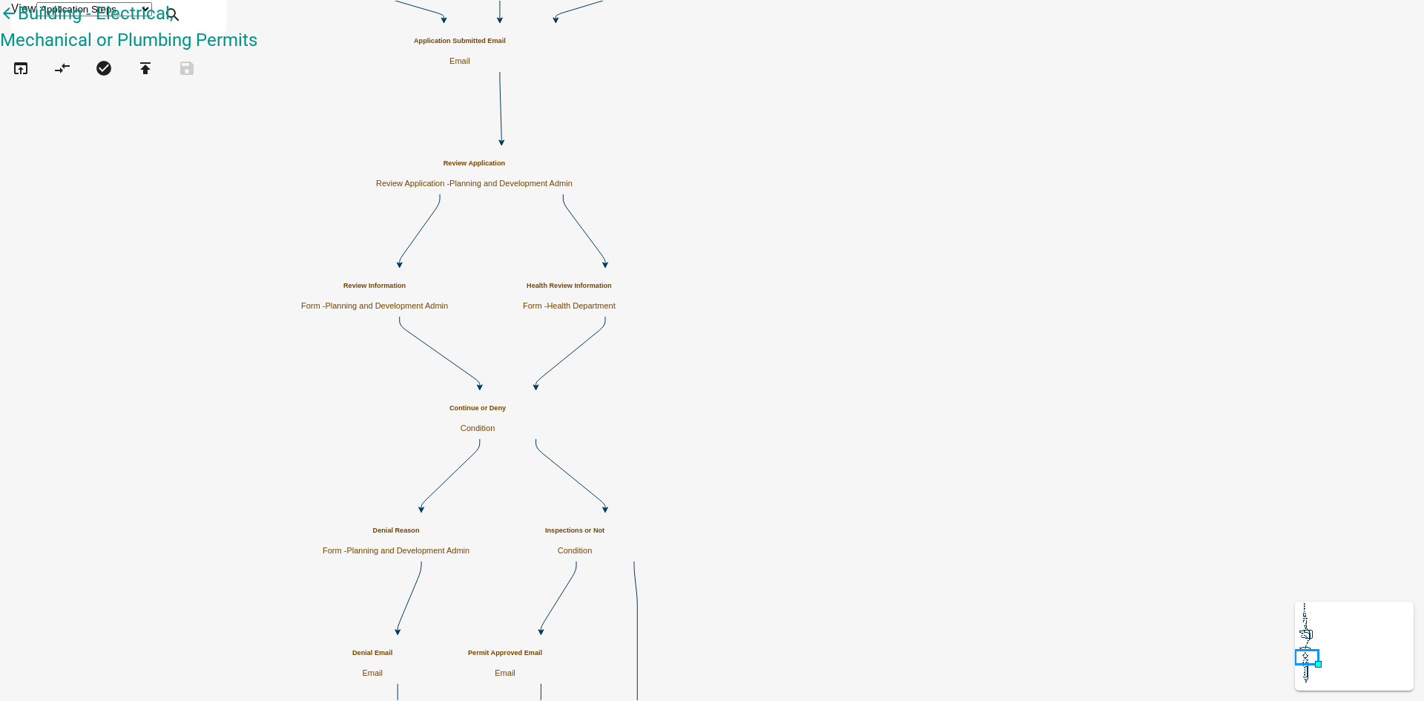
click at [18, 24] on icon "arrow_back" at bounding box center [9, 14] width 18 height 21
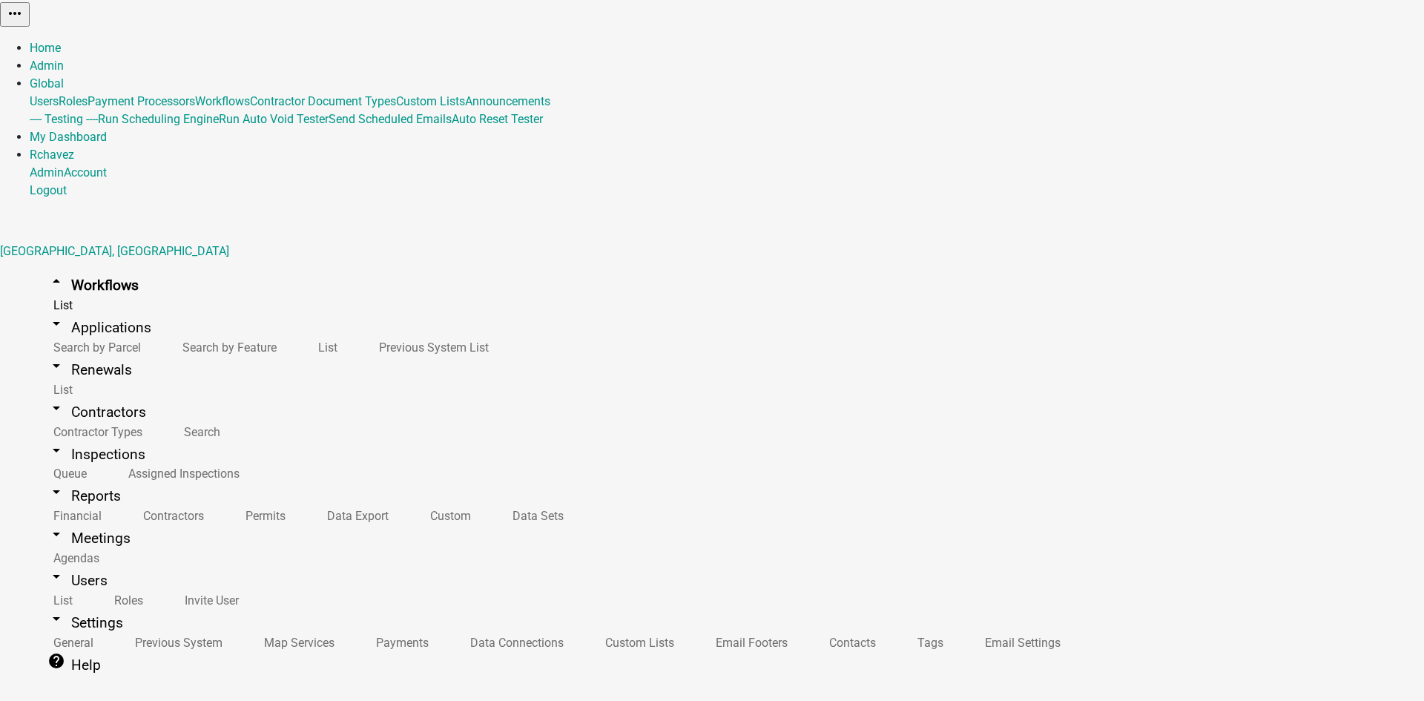
click at [47, 441] on icon "arrow_drop_down" at bounding box center [56, 450] width 18 height 18
click at [1217, 343] on link "View Details" at bounding box center [1185, 336] width 65 height 14
click at [61, 41] on link "Home" at bounding box center [45, 48] width 31 height 14
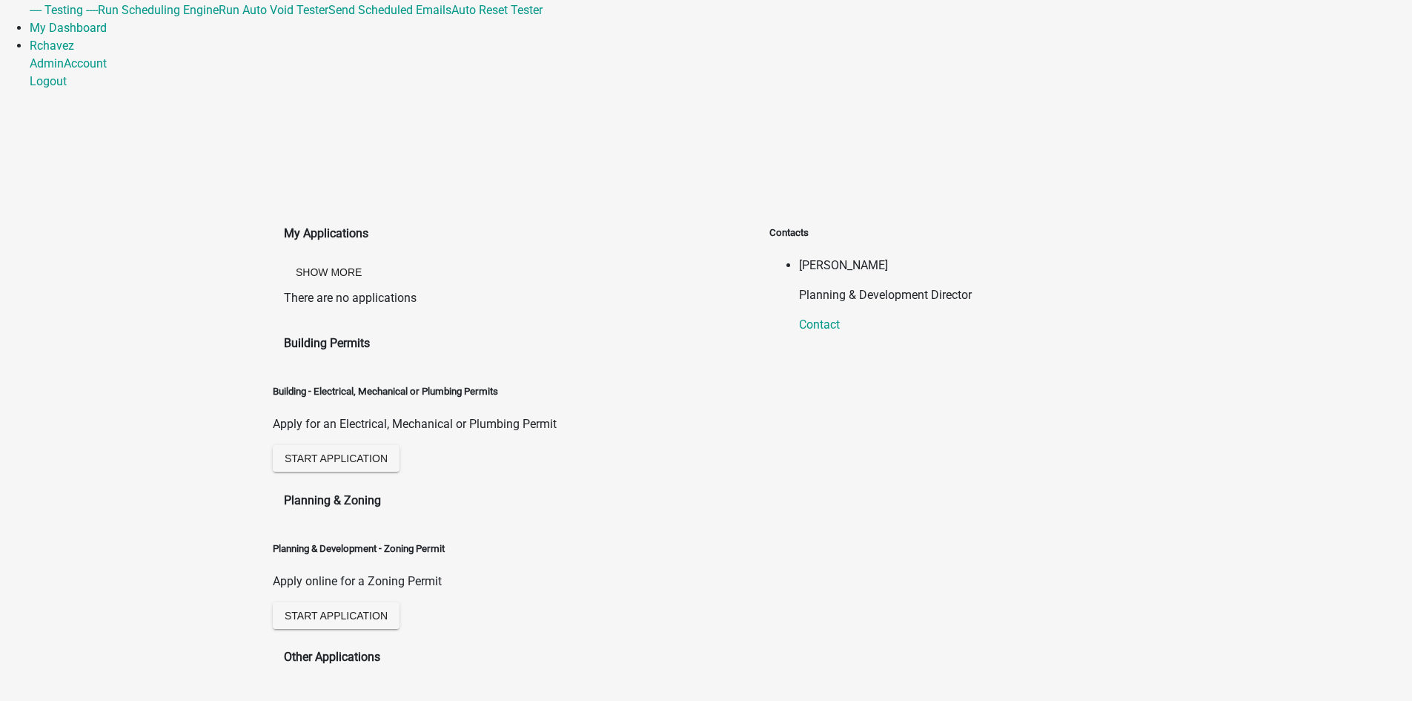
scroll to position [297, 0]
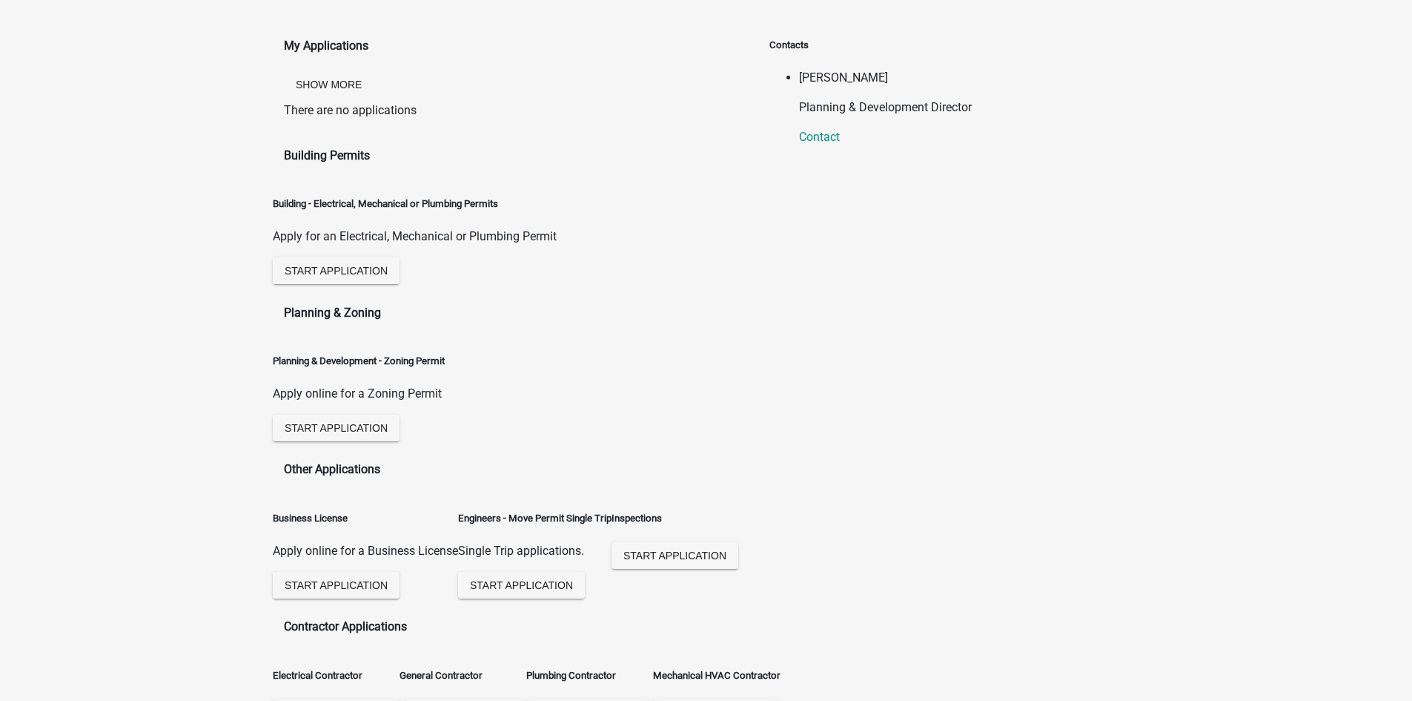
drag, startPoint x: 706, startPoint y: 224, endPoint x: 664, endPoint y: 305, distance: 91.5
click at [707, 337] on div "Planning & Development - Zoning Permit Apply online for a Zoning Permit Start A…" at bounding box center [527, 391] width 508 height 108
